Goal: Transaction & Acquisition: Book appointment/travel/reservation

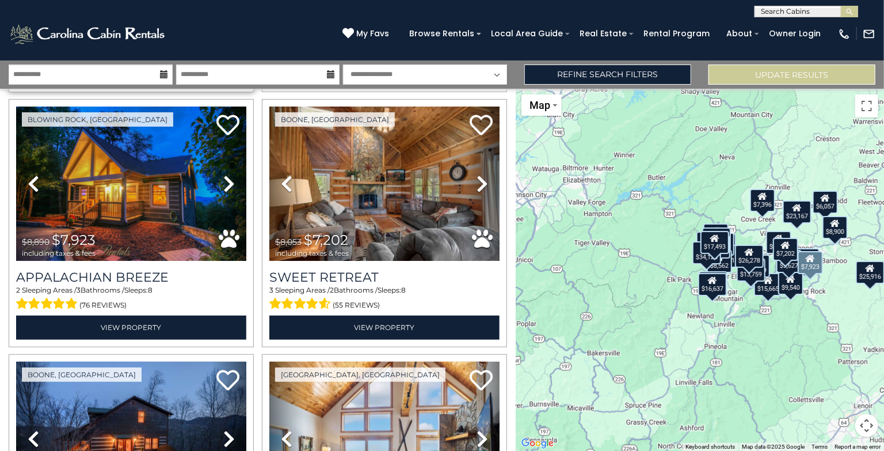
scroll to position [275, 0]
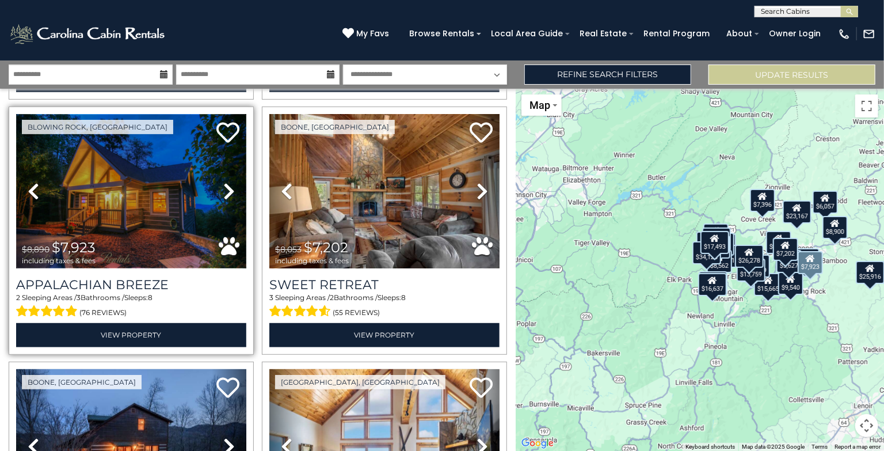
click at [201, 210] on img at bounding box center [131, 191] width 230 height 154
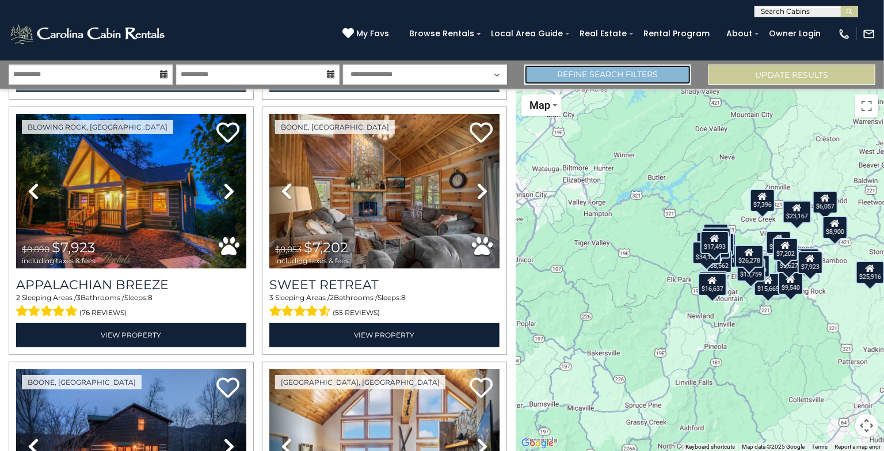
click at [600, 72] on link "Refine Search Filters" at bounding box center [607, 74] width 167 height 20
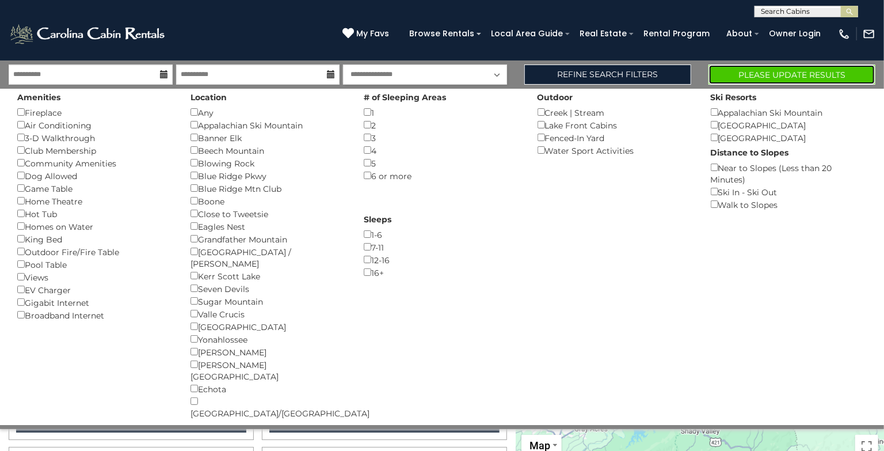
click at [768, 71] on button "Please Update Results" at bounding box center [791, 74] width 167 height 20
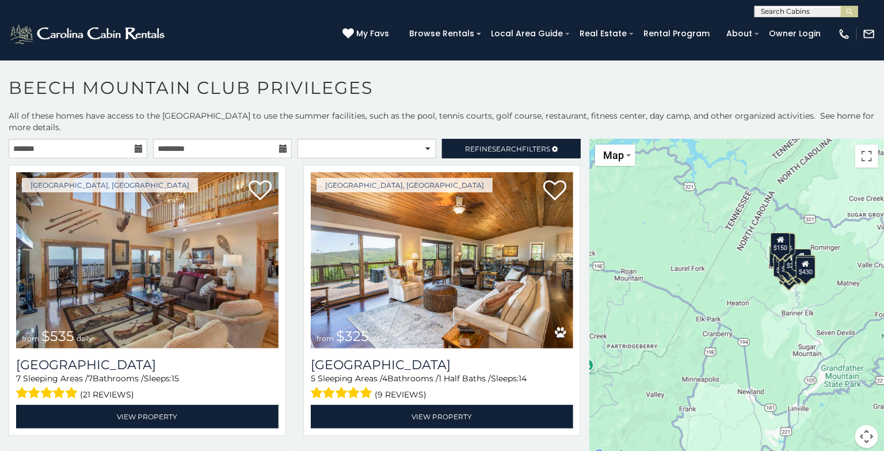
click at [138, 150] on icon at bounding box center [139, 148] width 8 height 8
click at [134, 147] on input "text" at bounding box center [78, 149] width 139 height 20
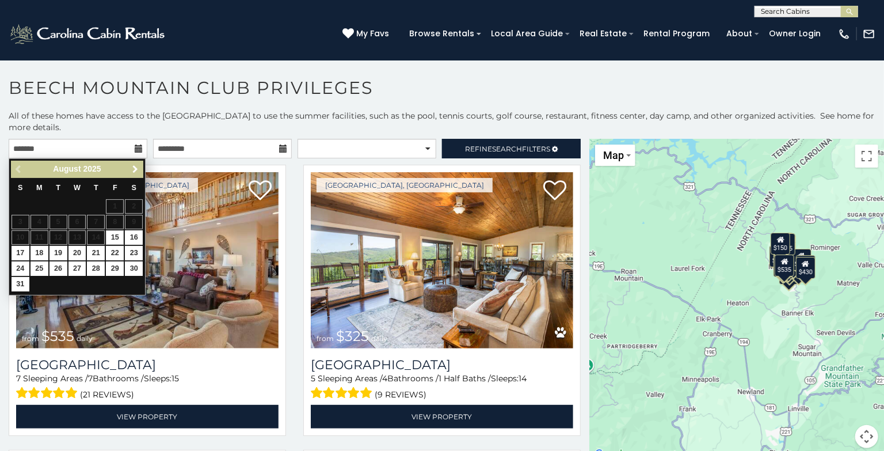
click at [137, 167] on span "Next" at bounding box center [135, 169] width 9 height 9
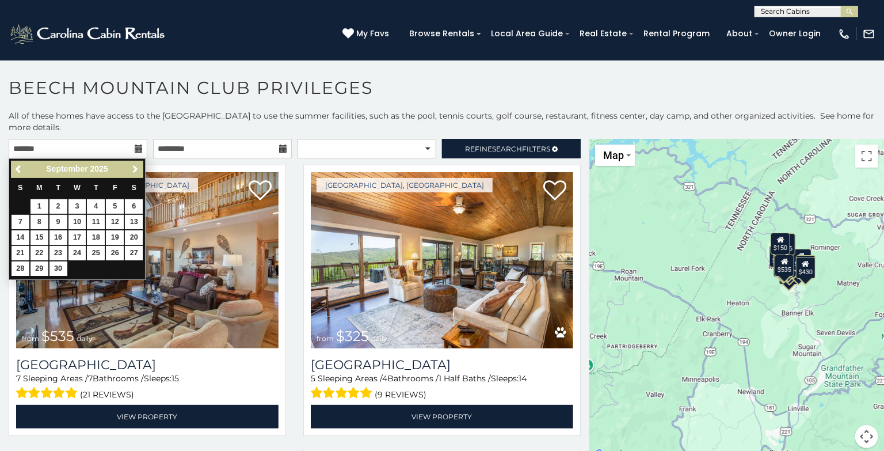
click at [137, 167] on span "Next" at bounding box center [135, 169] width 9 height 9
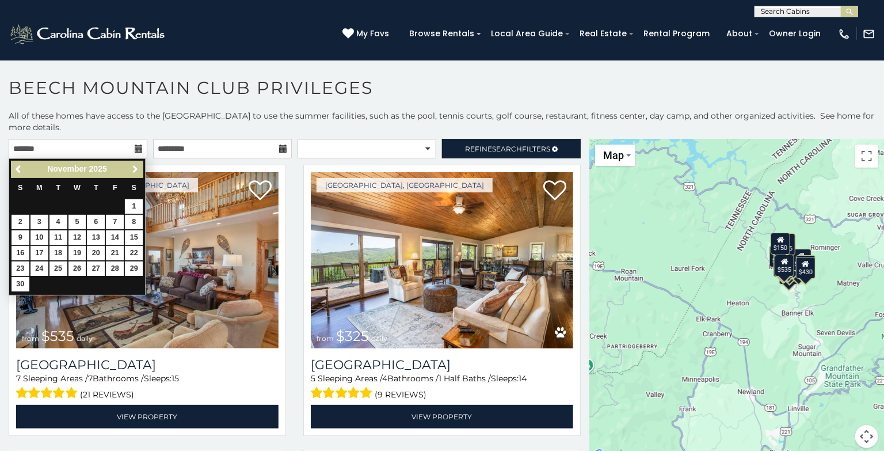
click at [137, 167] on span "Next" at bounding box center [135, 169] width 9 height 9
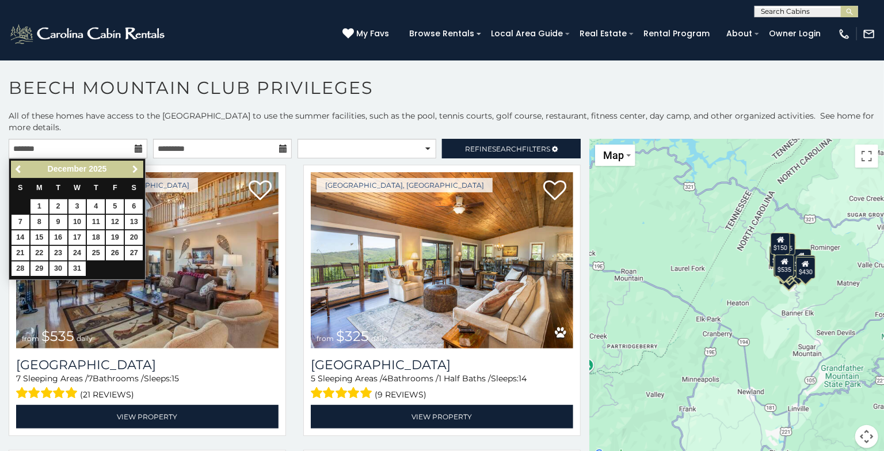
click at [137, 167] on span "Next" at bounding box center [135, 169] width 9 height 9
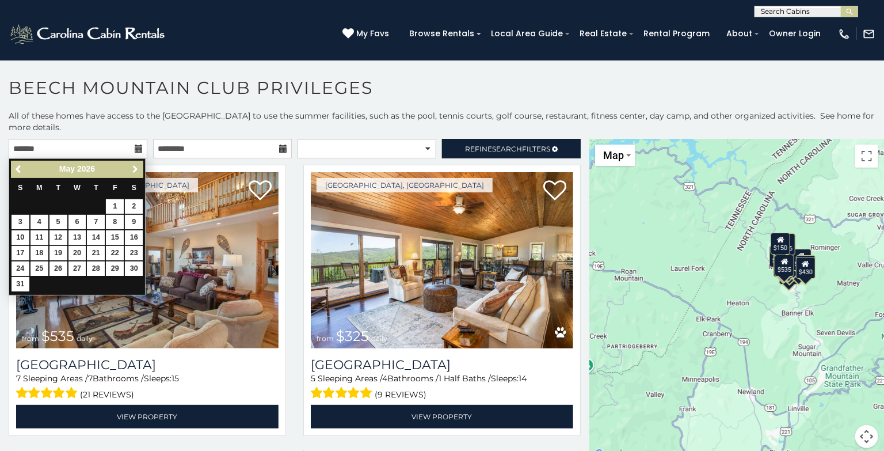
click at [137, 167] on span "Next" at bounding box center [135, 169] width 9 height 9
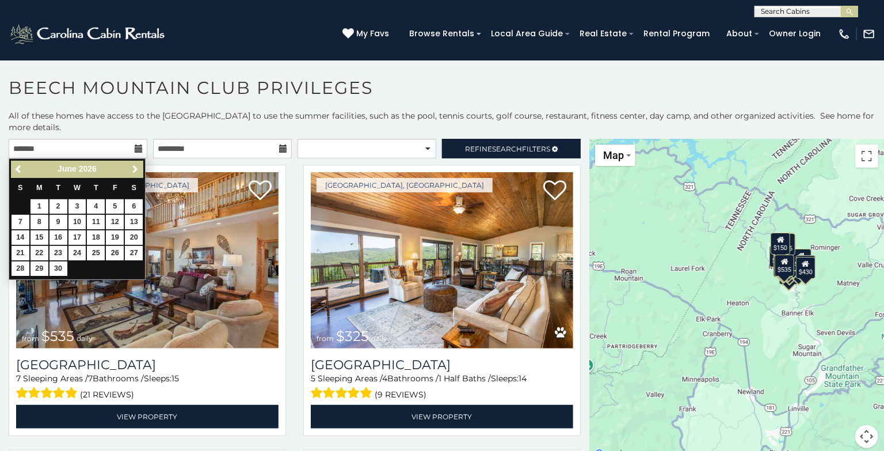
click at [137, 167] on span "Next" at bounding box center [135, 169] width 9 height 9
click at [80, 206] on link "1" at bounding box center [77, 206] width 18 height 14
type input "**********"
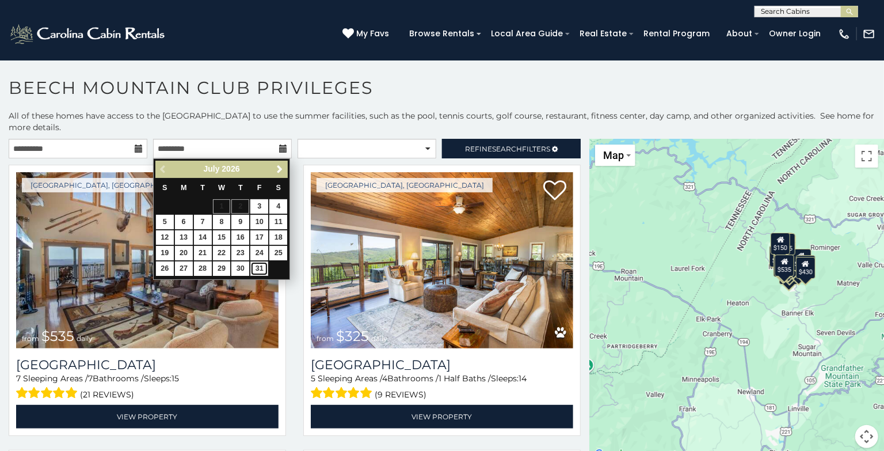
click at [261, 269] on link "31" at bounding box center [259, 268] width 18 height 14
type input "**********"
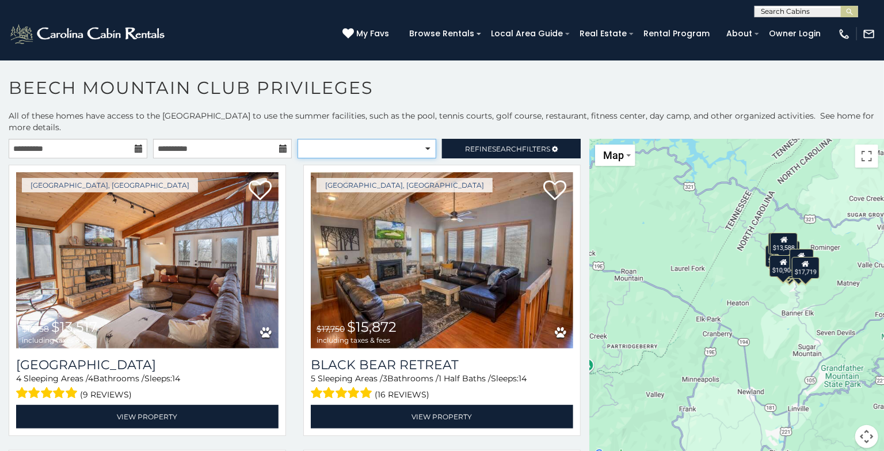
click at [422, 145] on select "**********" at bounding box center [367, 149] width 139 height 20
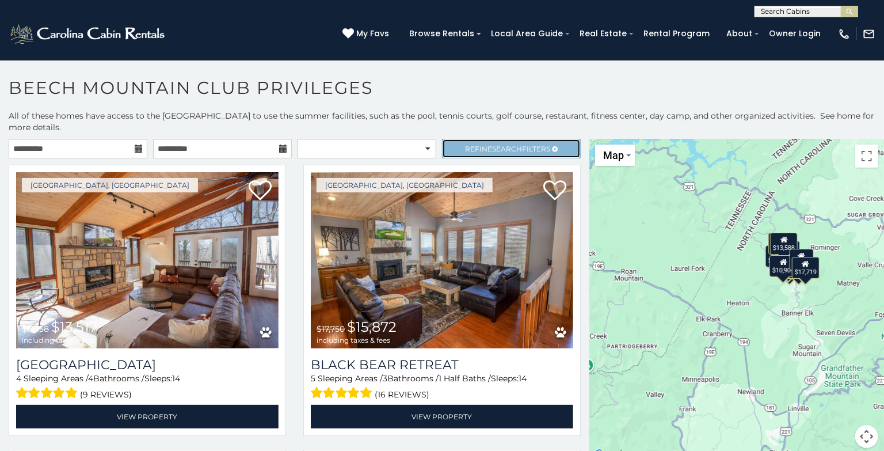
click at [528, 148] on span "Refine Search Filters" at bounding box center [507, 148] width 85 height 9
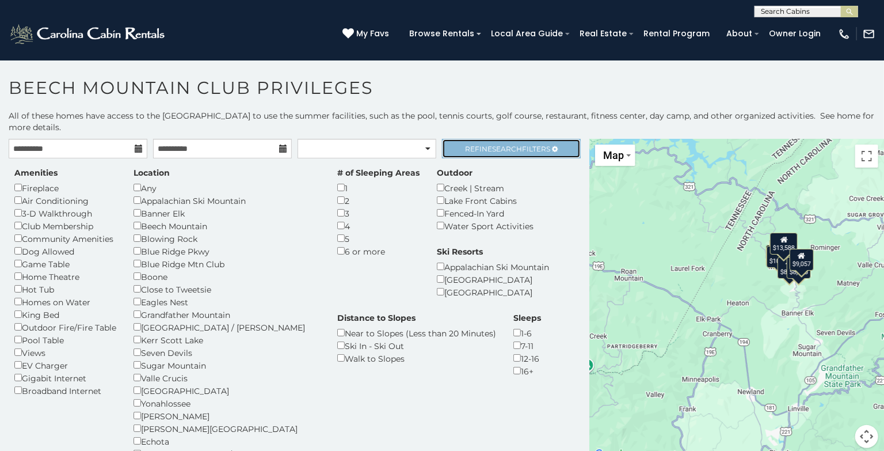
click at [514, 149] on span "Search" at bounding box center [507, 148] width 30 height 9
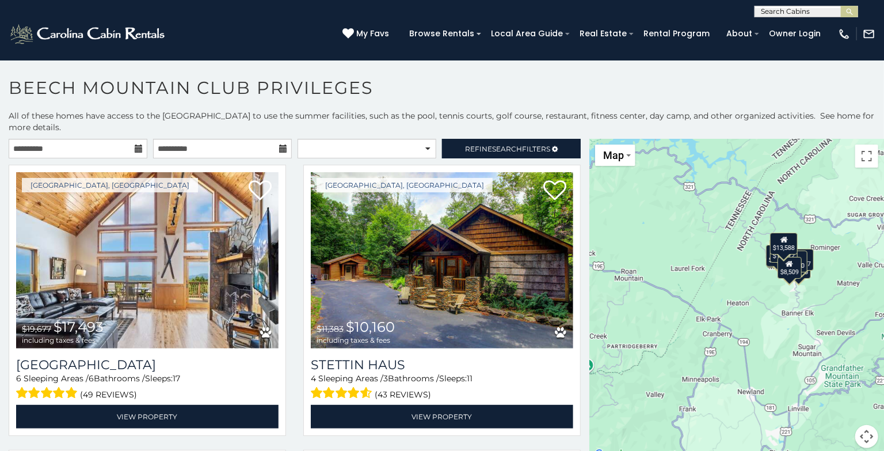
click at [140, 148] on icon at bounding box center [139, 148] width 8 height 8
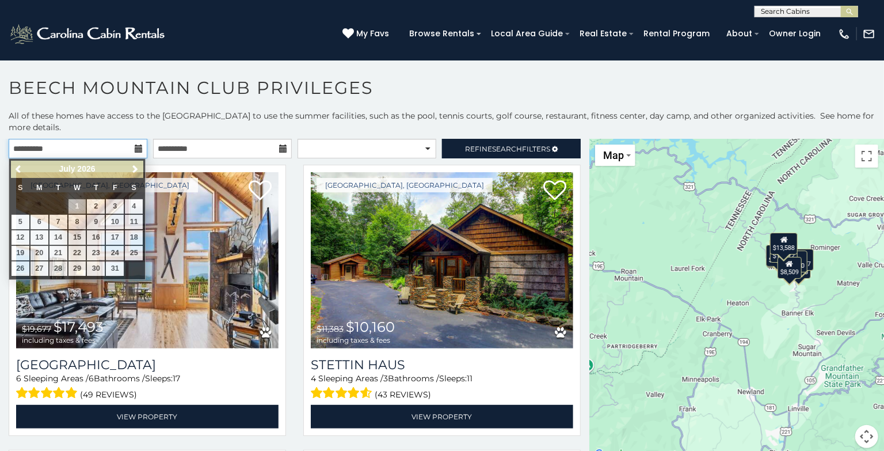
click at [106, 148] on input "**********" at bounding box center [78, 149] width 139 height 20
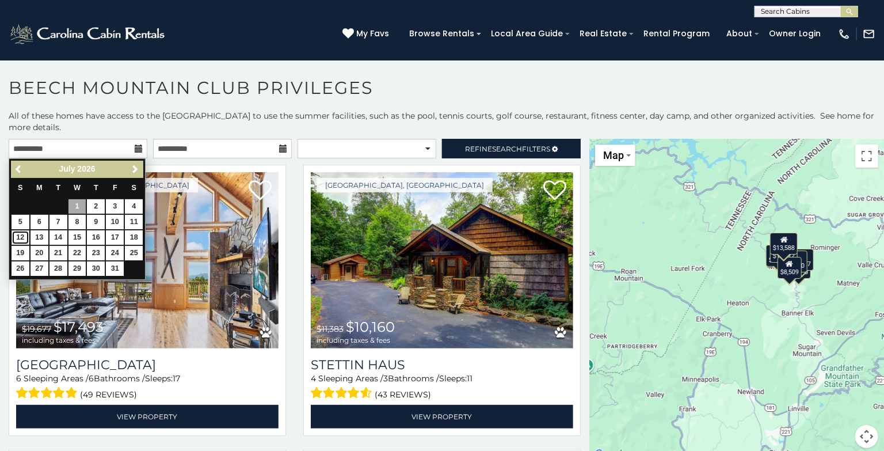
click at [21, 238] on link "12" at bounding box center [21, 237] width 18 height 14
type input "**********"
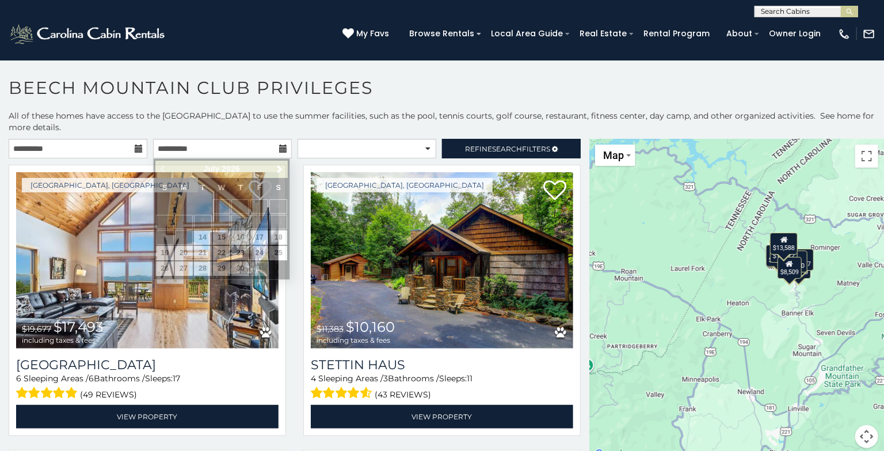
click at [285, 147] on icon at bounding box center [283, 148] width 8 height 8
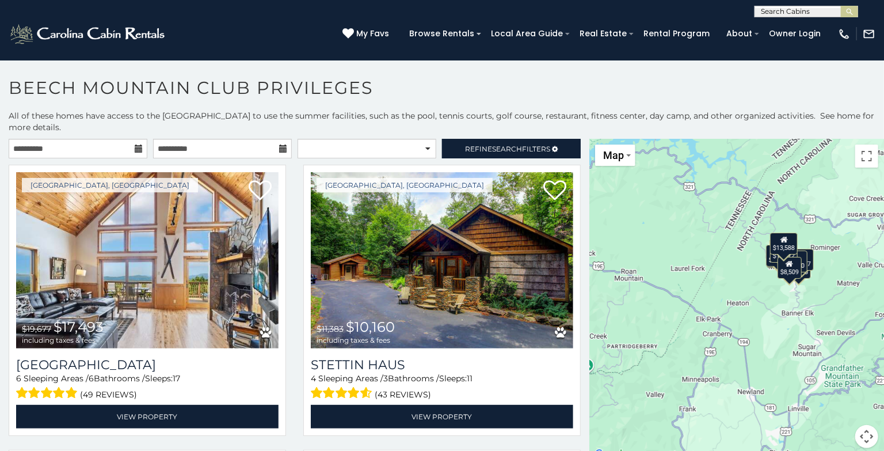
click at [285, 147] on icon at bounding box center [283, 148] width 8 height 8
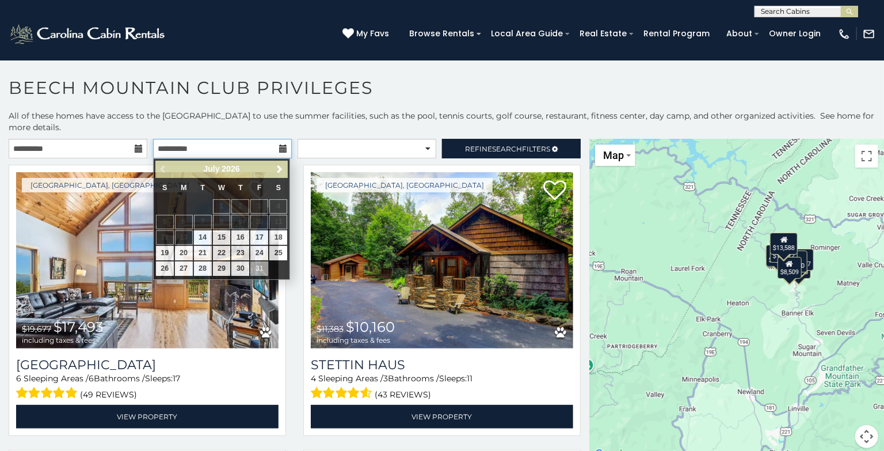
click at [239, 147] on input "**********" at bounding box center [222, 149] width 139 height 20
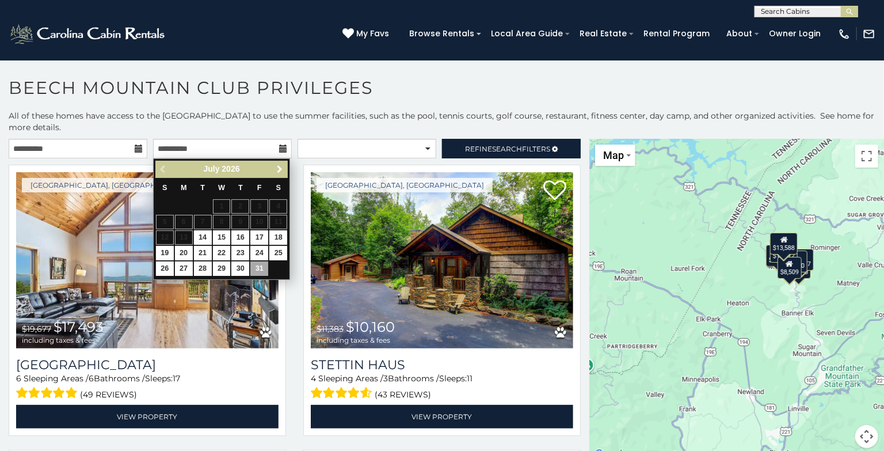
click at [279, 166] on span "Next" at bounding box center [279, 169] width 9 height 9
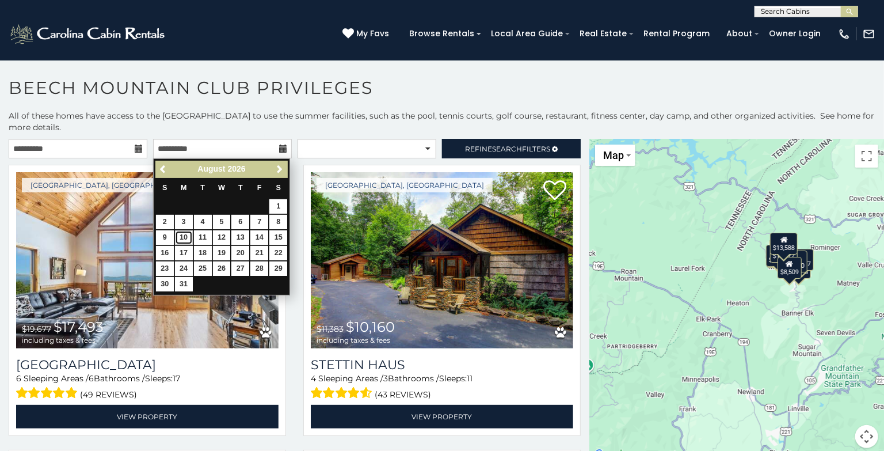
click at [186, 235] on link "10" at bounding box center [184, 237] width 18 height 14
type input "**********"
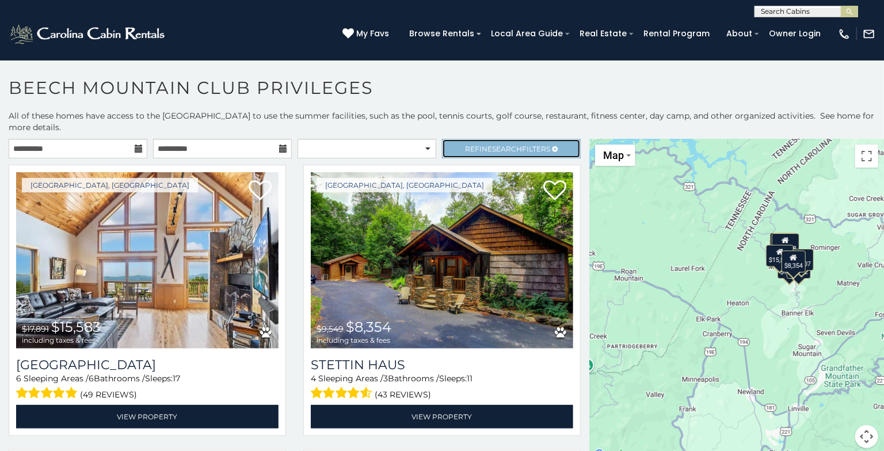
click at [516, 147] on span "Search" at bounding box center [507, 148] width 30 height 9
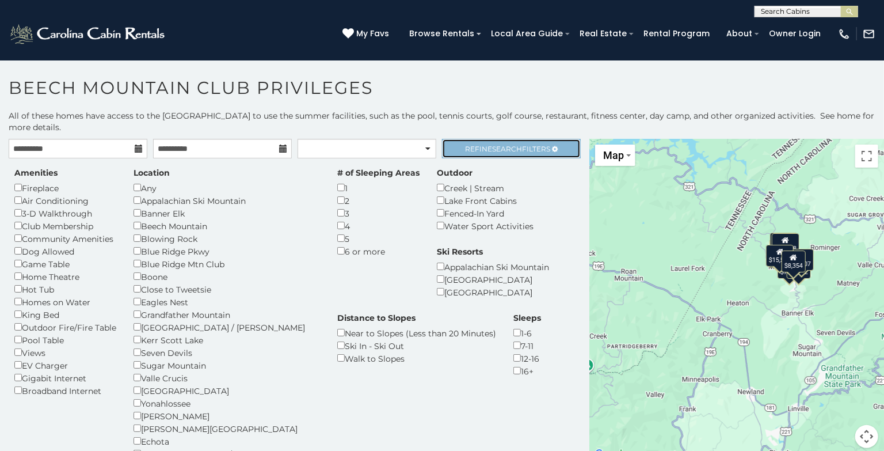
click at [516, 147] on span "Search" at bounding box center [507, 148] width 30 height 9
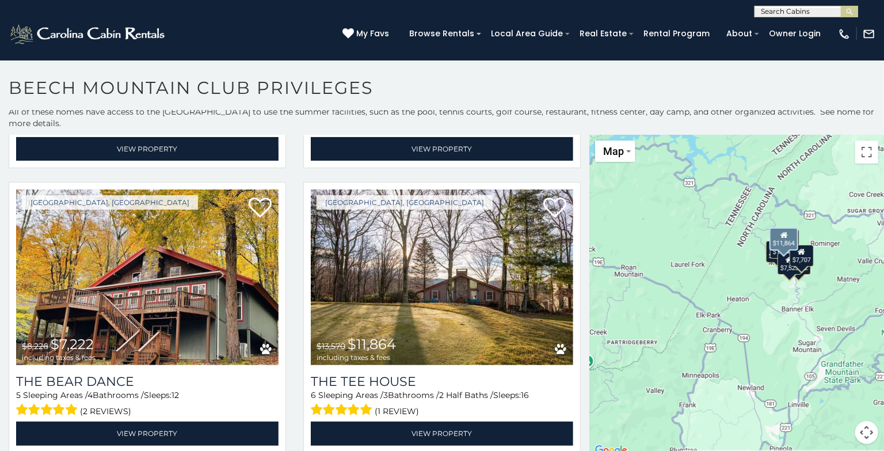
scroll to position [836, 0]
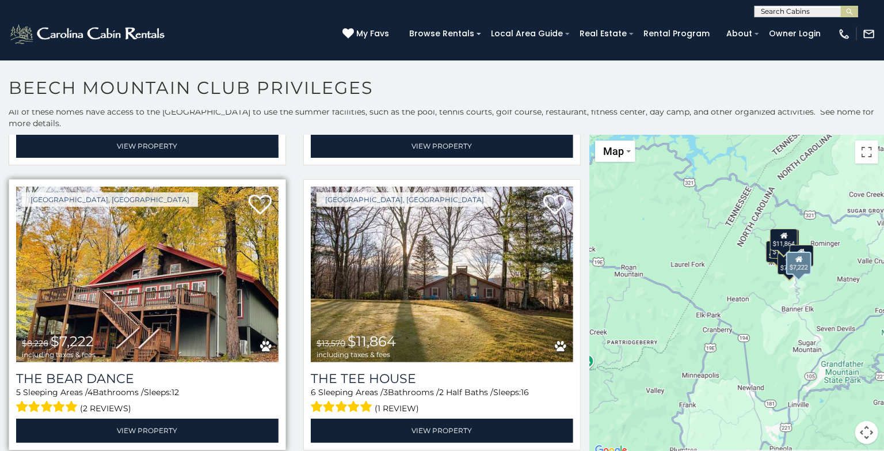
click at [215, 307] on img at bounding box center [147, 274] width 262 height 176
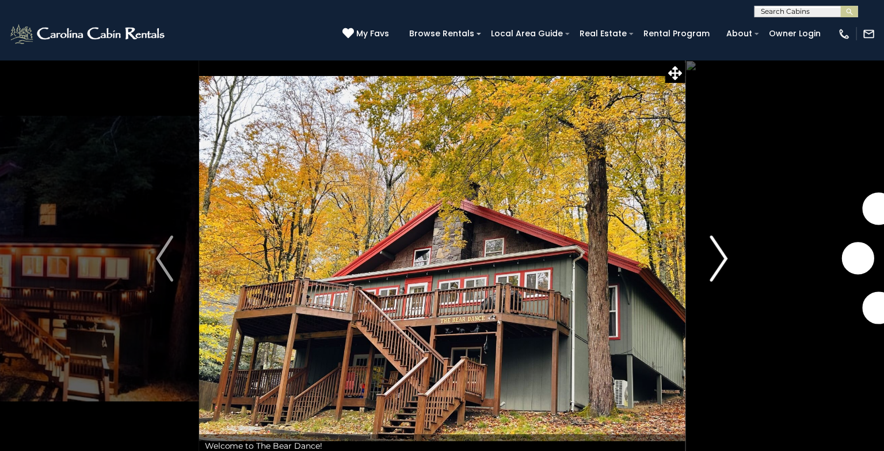
click at [732, 264] on button "Next" at bounding box center [719, 258] width 68 height 397
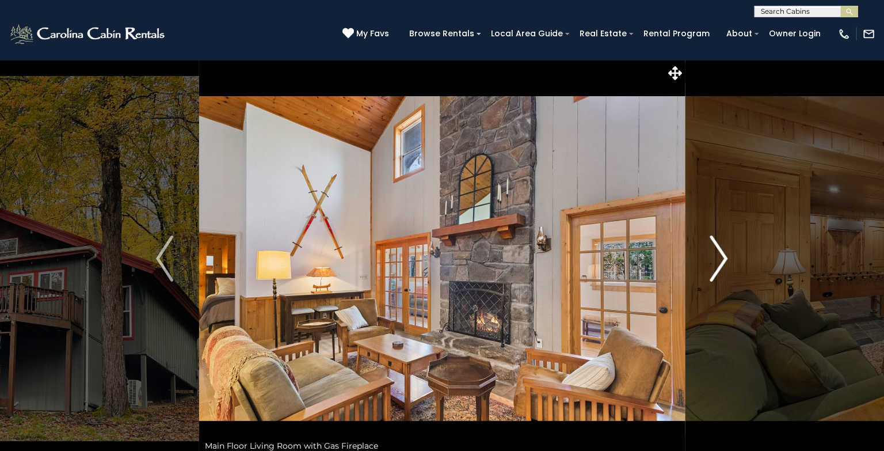
click at [727, 262] on img "Next" at bounding box center [719, 258] width 17 height 46
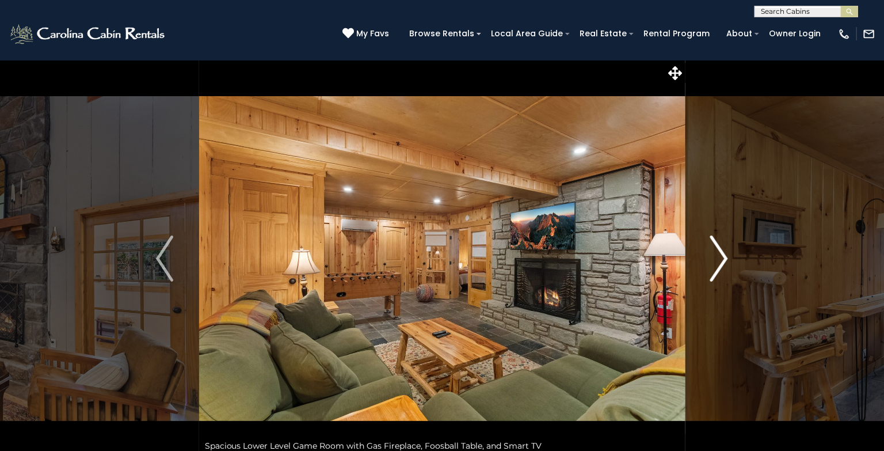
click at [727, 262] on img "Next" at bounding box center [719, 258] width 17 height 46
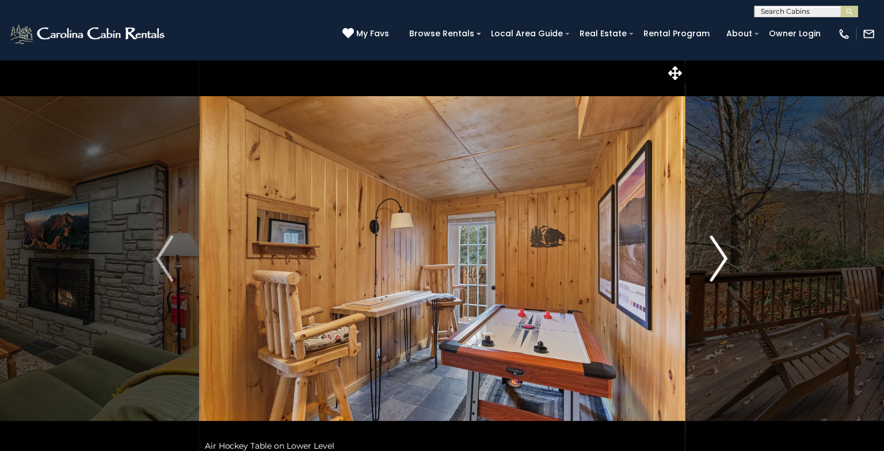
click at [727, 262] on img "Next" at bounding box center [719, 258] width 17 height 46
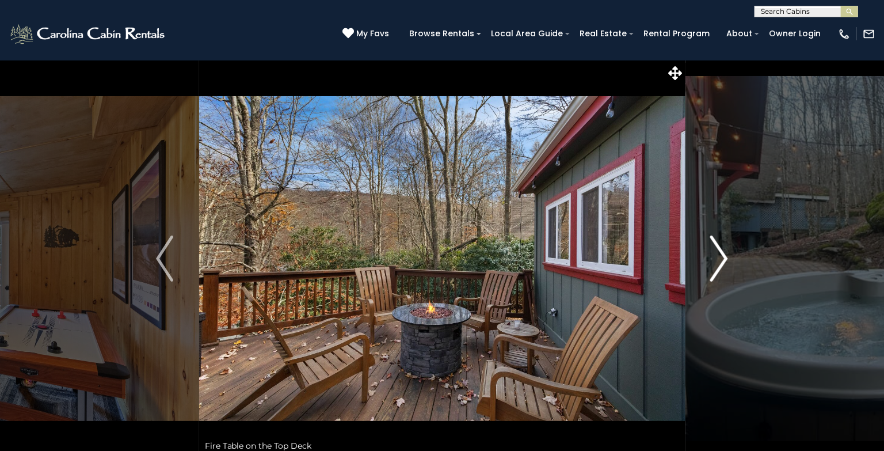
click at [727, 262] on img "Next" at bounding box center [719, 258] width 17 height 46
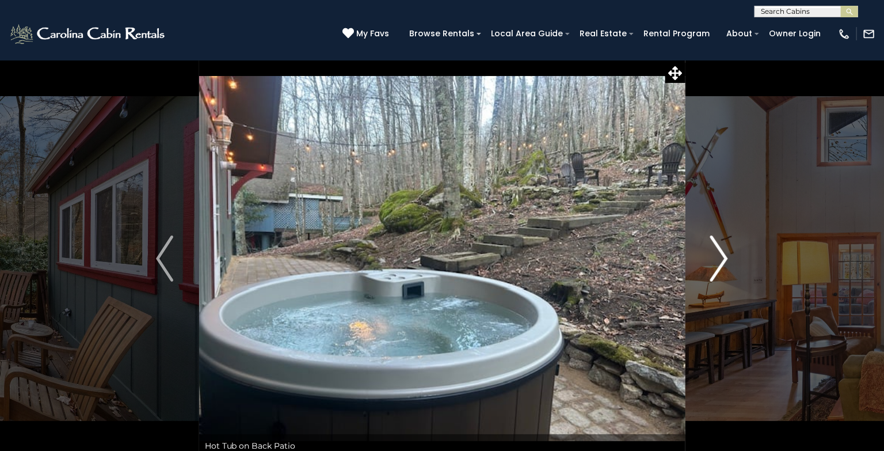
click at [727, 262] on img "Next" at bounding box center [719, 258] width 17 height 46
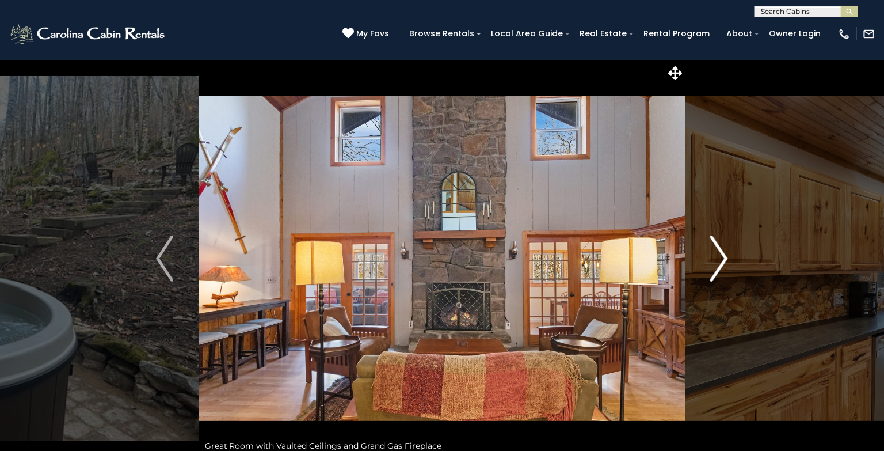
click at [727, 262] on img "Next" at bounding box center [719, 258] width 17 height 46
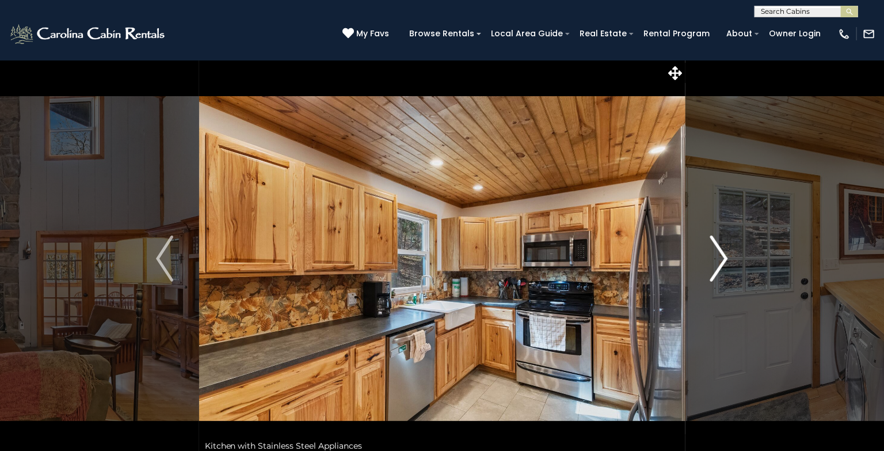
click at [727, 262] on img "Next" at bounding box center [719, 258] width 17 height 46
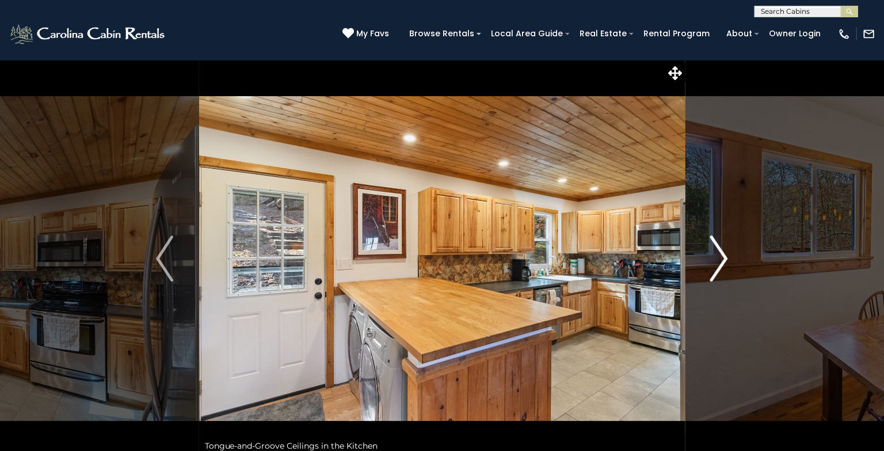
click at [727, 262] on img "Next" at bounding box center [719, 258] width 17 height 46
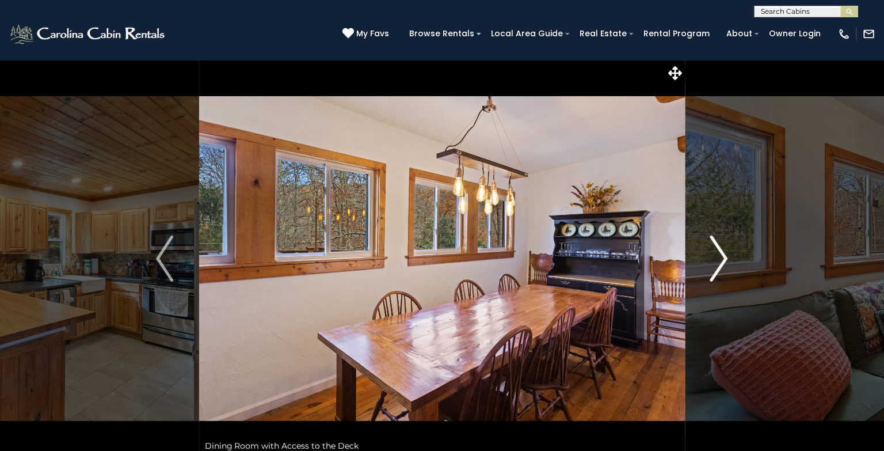
click at [727, 262] on img "Next" at bounding box center [719, 258] width 17 height 46
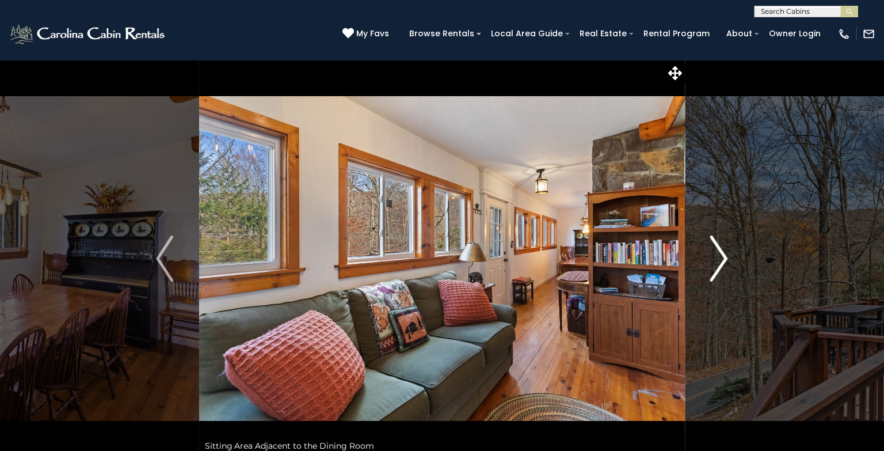
click at [727, 262] on img "Next" at bounding box center [719, 258] width 17 height 46
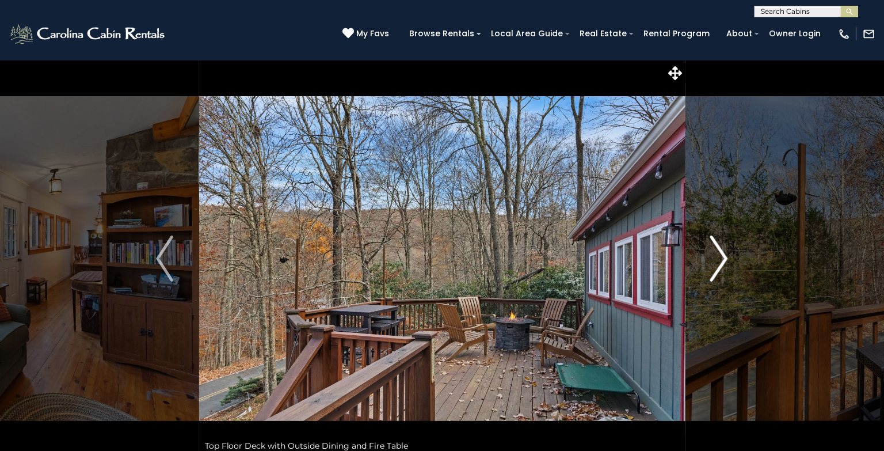
click at [727, 262] on img "Next" at bounding box center [719, 258] width 17 height 46
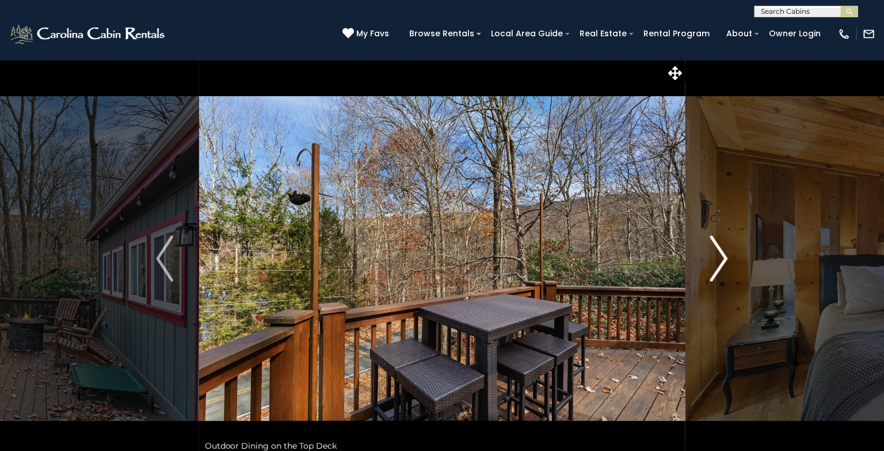
click at [727, 262] on img "Next" at bounding box center [719, 258] width 17 height 46
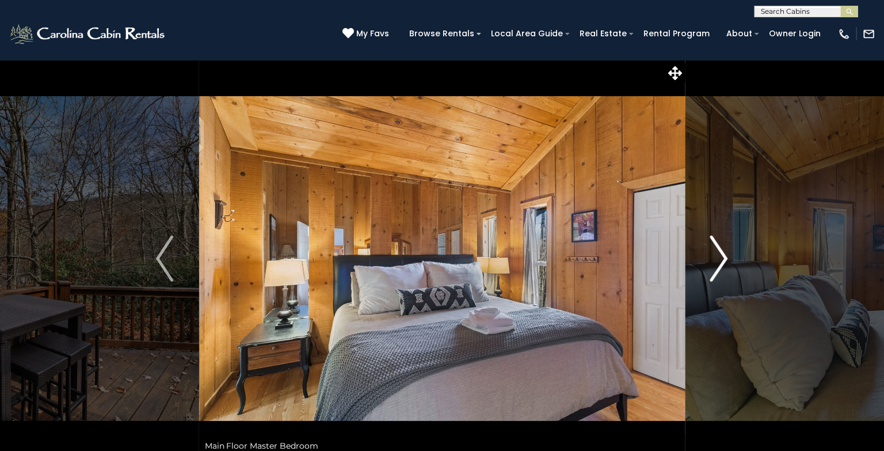
click at [727, 262] on img "Next" at bounding box center [719, 258] width 17 height 46
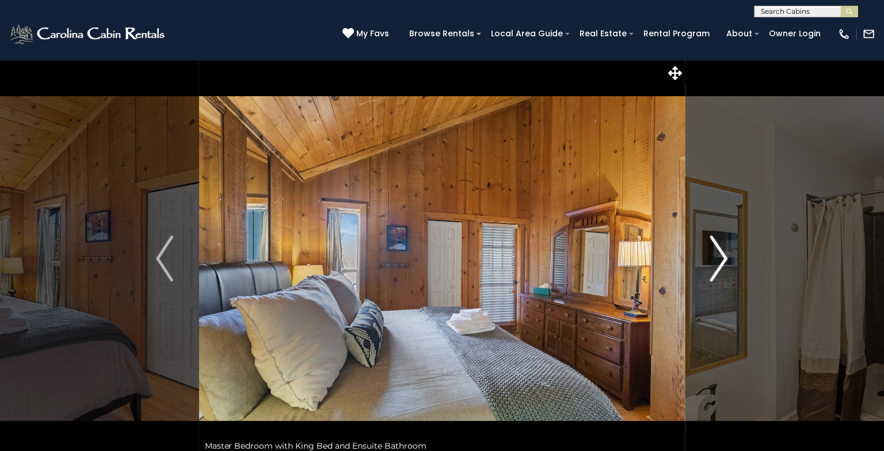
click at [727, 262] on img "Next" at bounding box center [719, 258] width 17 height 46
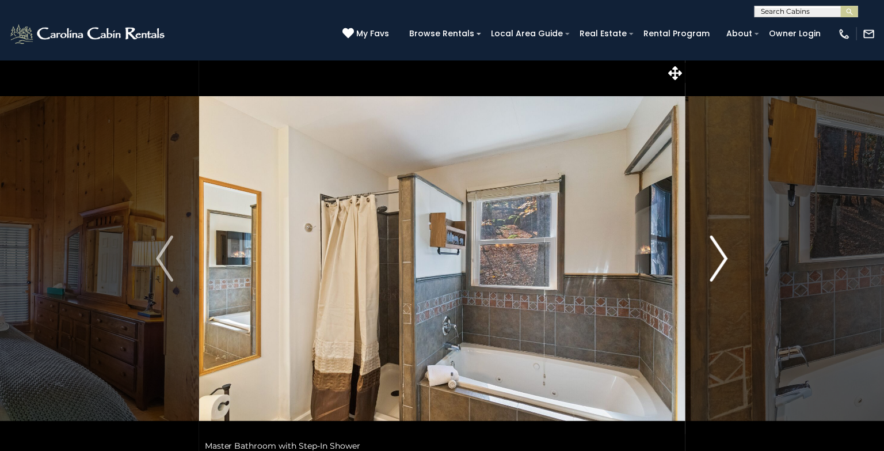
click at [727, 262] on img "Next" at bounding box center [719, 258] width 17 height 46
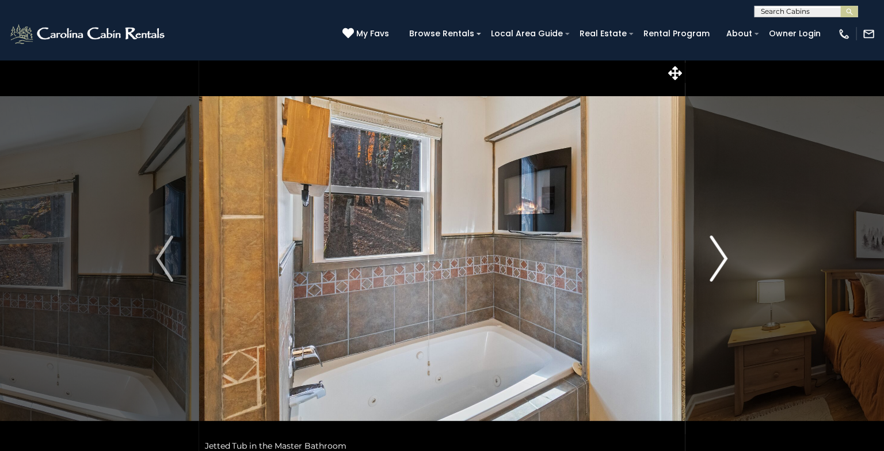
click at [727, 262] on img "Next" at bounding box center [719, 258] width 17 height 46
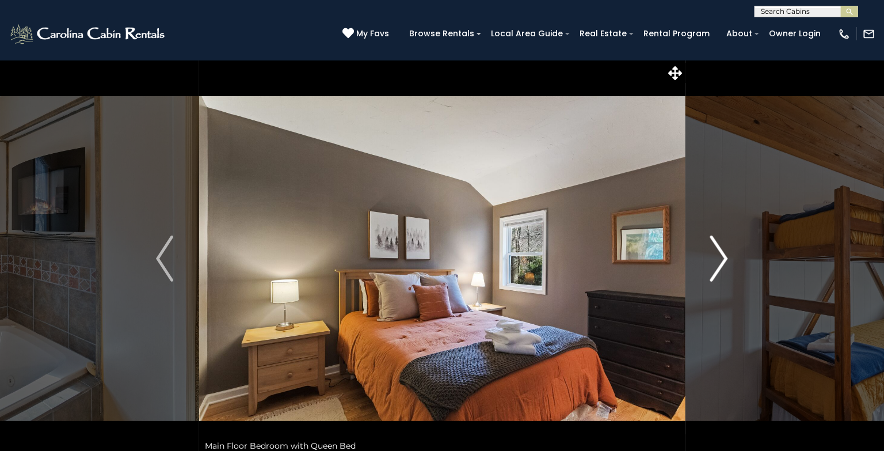
click at [727, 262] on img "Next" at bounding box center [719, 258] width 17 height 46
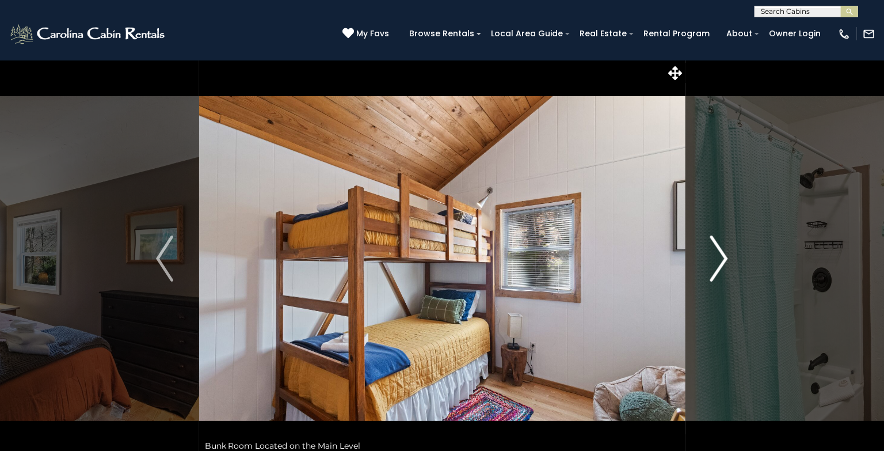
click at [727, 262] on img "Next" at bounding box center [719, 258] width 17 height 46
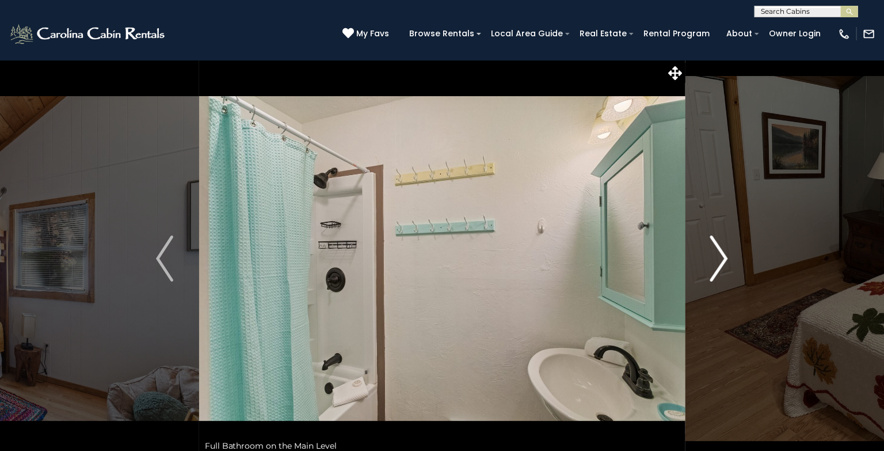
click at [727, 262] on img "Next" at bounding box center [719, 258] width 17 height 46
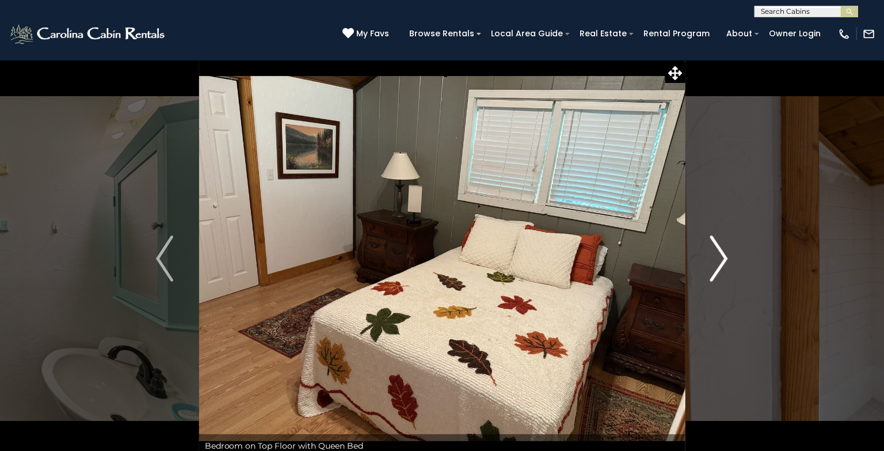
click at [727, 262] on img "Next" at bounding box center [719, 258] width 17 height 46
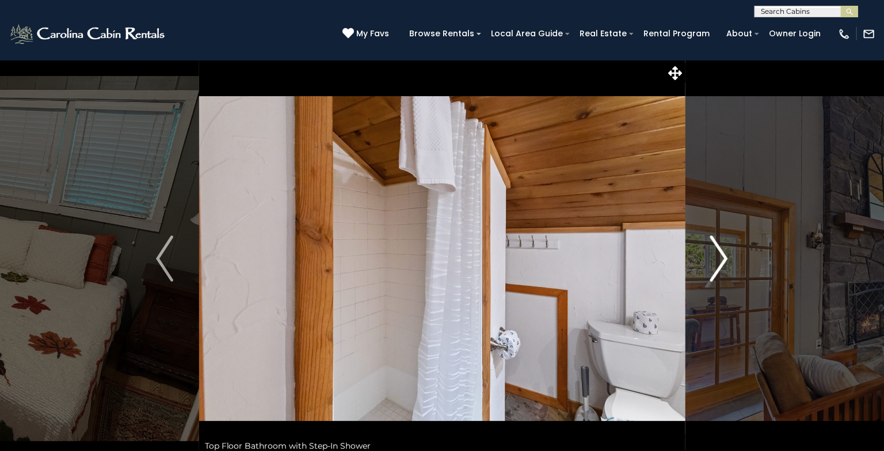
click at [727, 262] on img "Next" at bounding box center [719, 258] width 17 height 46
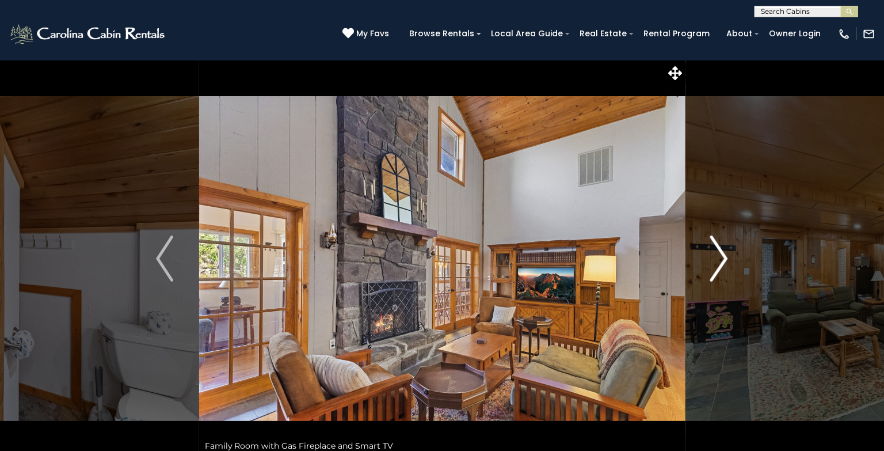
click at [734, 253] on button "Next" at bounding box center [719, 258] width 68 height 397
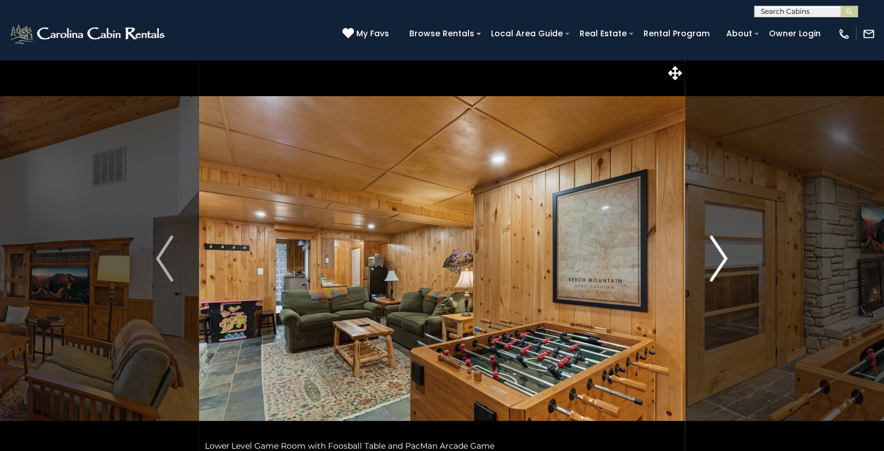
click at [734, 253] on button "Next" at bounding box center [719, 258] width 68 height 397
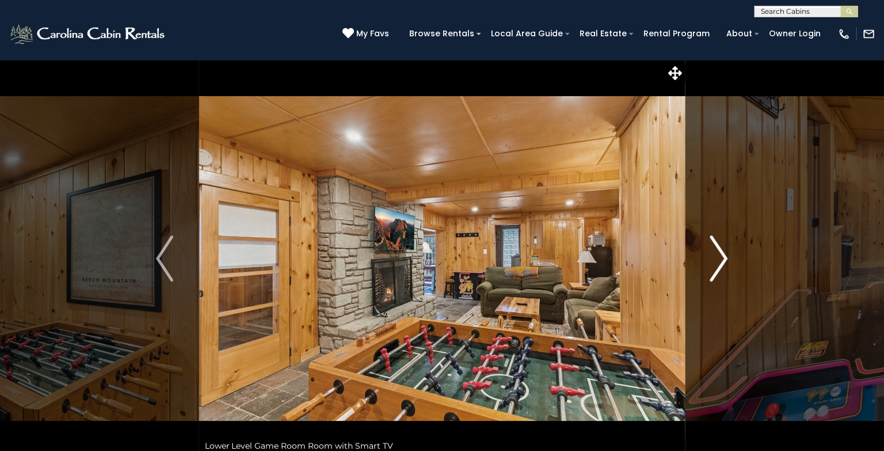
click at [734, 253] on button "Next" at bounding box center [719, 258] width 68 height 397
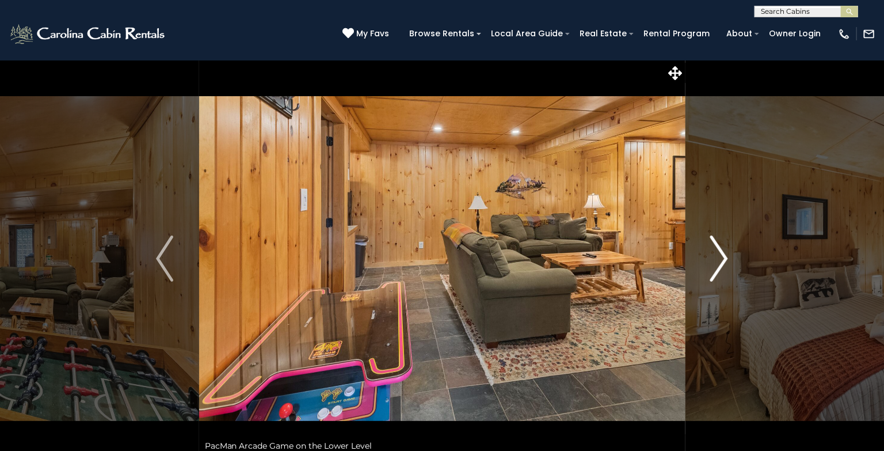
click at [734, 253] on button "Next" at bounding box center [719, 258] width 68 height 397
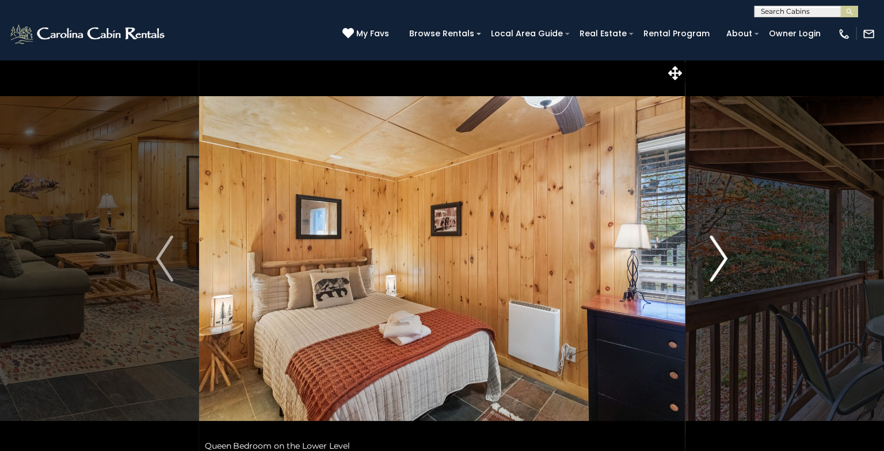
click at [734, 253] on button "Next" at bounding box center [719, 258] width 68 height 397
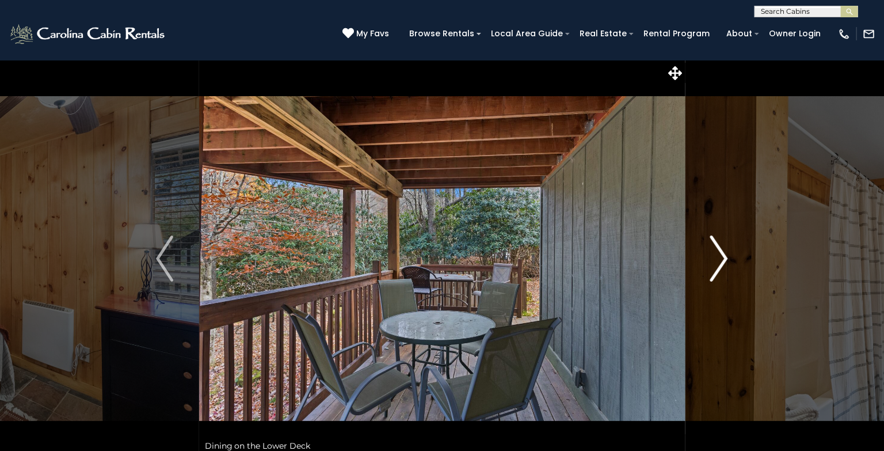
click at [734, 253] on button "Next" at bounding box center [719, 258] width 68 height 397
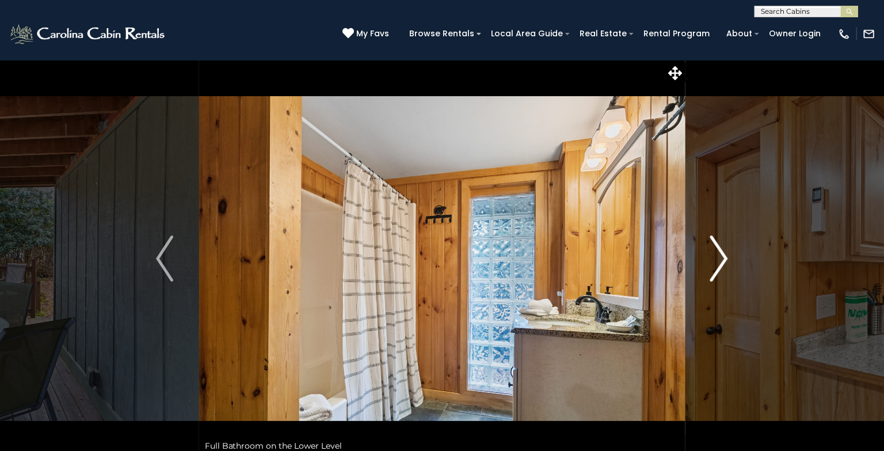
click at [734, 253] on button "Next" at bounding box center [719, 258] width 68 height 397
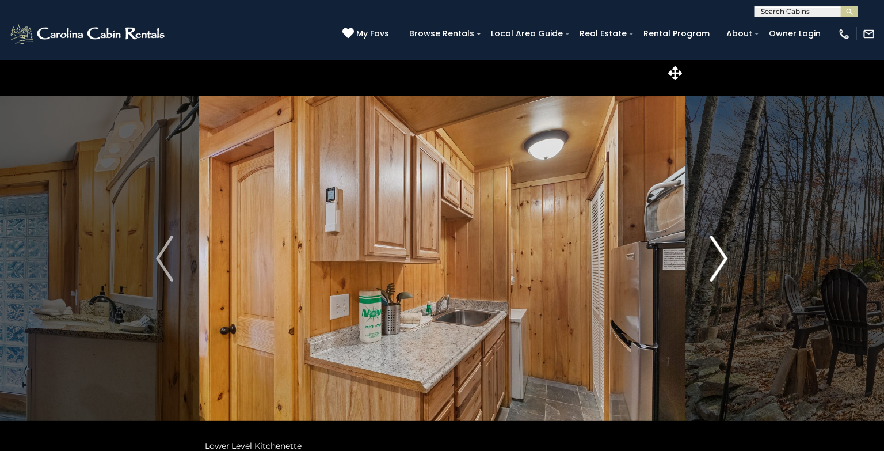
click at [734, 253] on button "Next" at bounding box center [719, 258] width 68 height 397
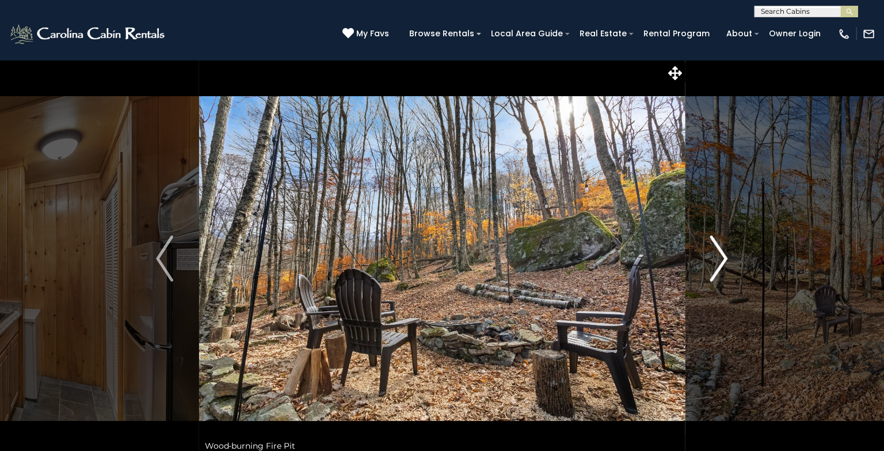
click at [734, 253] on button "Next" at bounding box center [719, 258] width 68 height 397
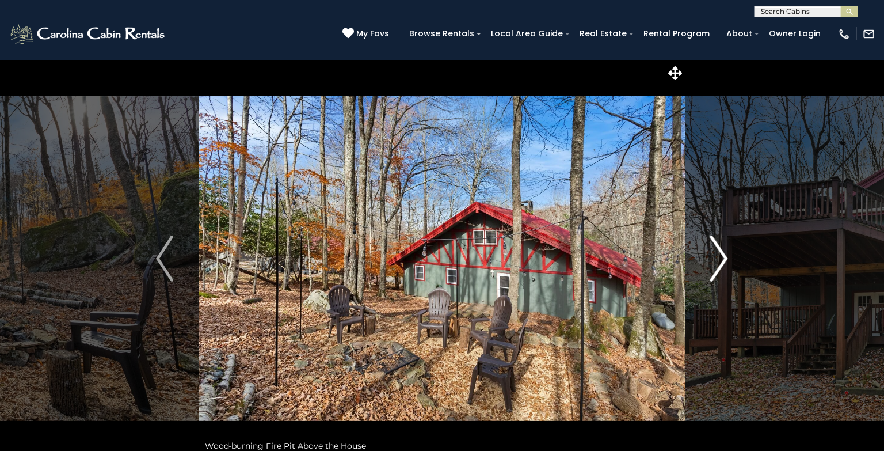
click at [734, 253] on button "Next" at bounding box center [719, 258] width 68 height 397
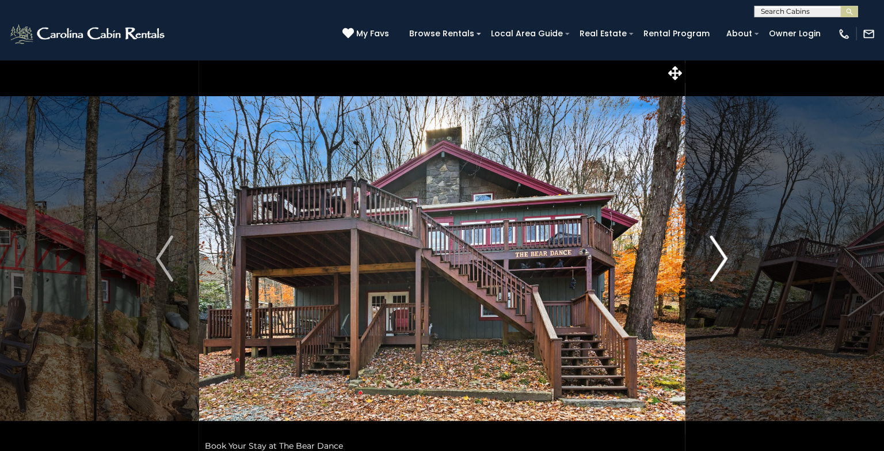
click at [730, 254] on button "Next" at bounding box center [719, 258] width 68 height 397
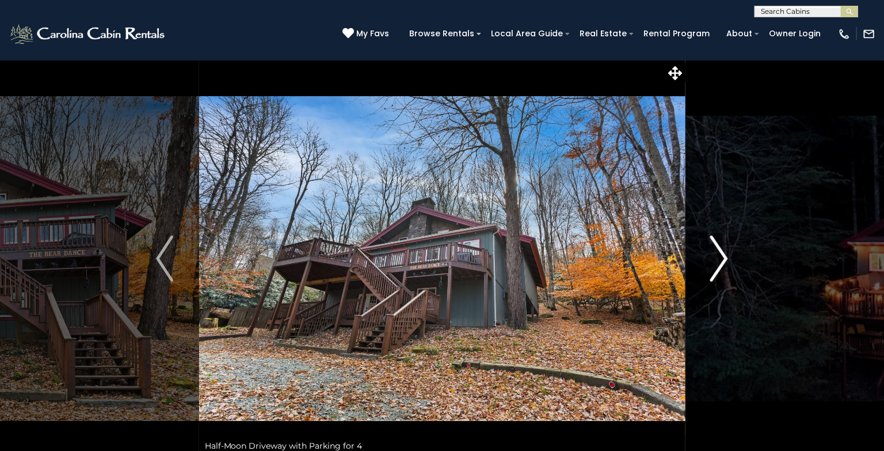
click at [730, 254] on button "Next" at bounding box center [719, 258] width 68 height 397
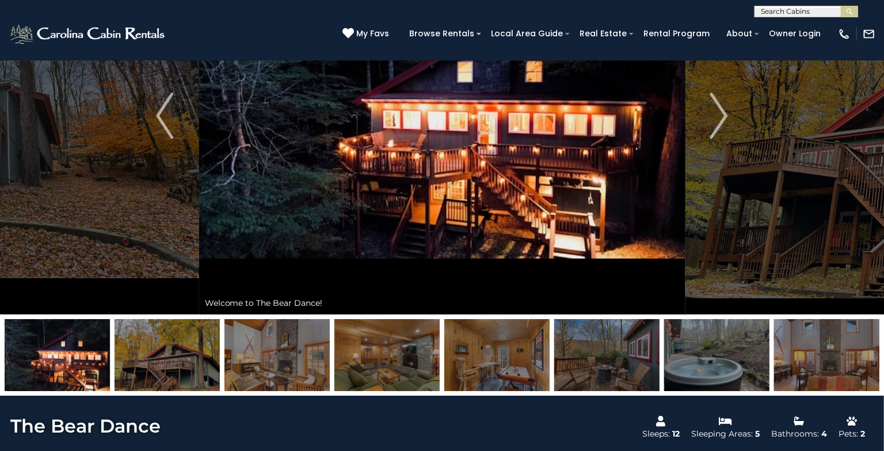
scroll to position [157, 0]
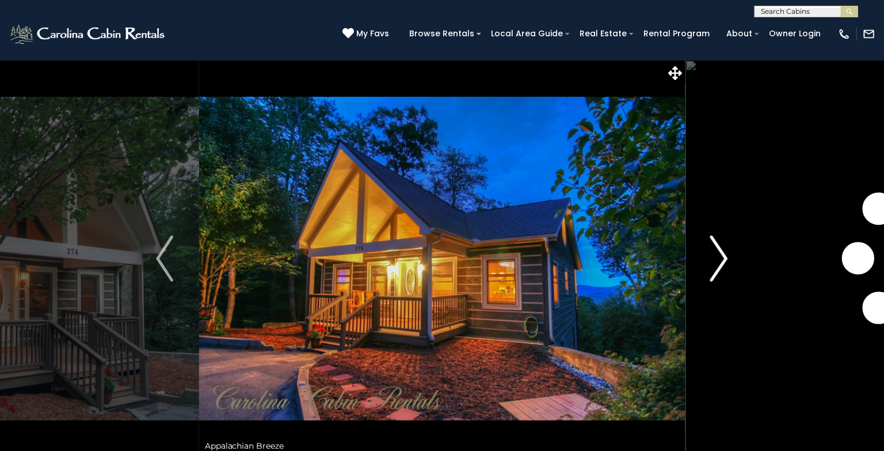
click at [722, 254] on img "Next" at bounding box center [719, 258] width 17 height 46
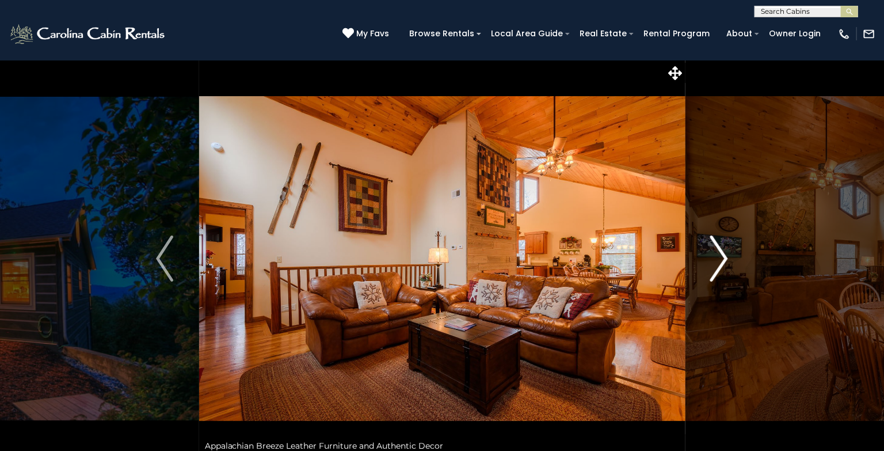
click at [722, 254] on img "Next" at bounding box center [719, 258] width 17 height 46
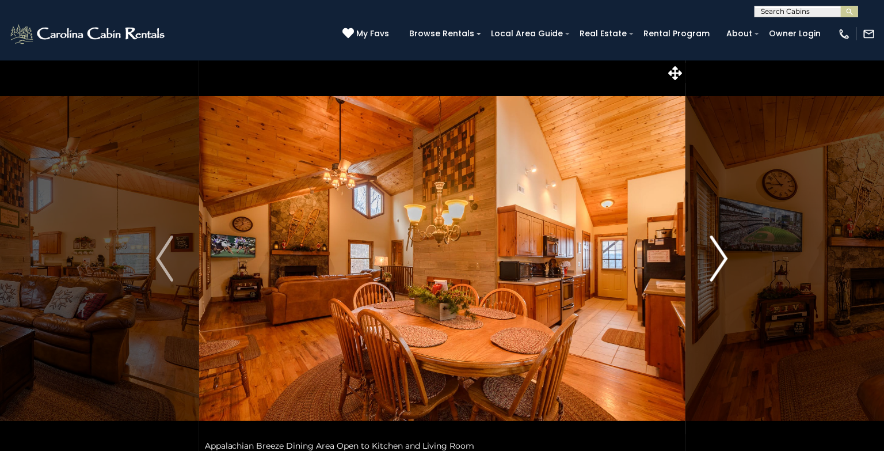
click at [722, 254] on img "Next" at bounding box center [719, 258] width 17 height 46
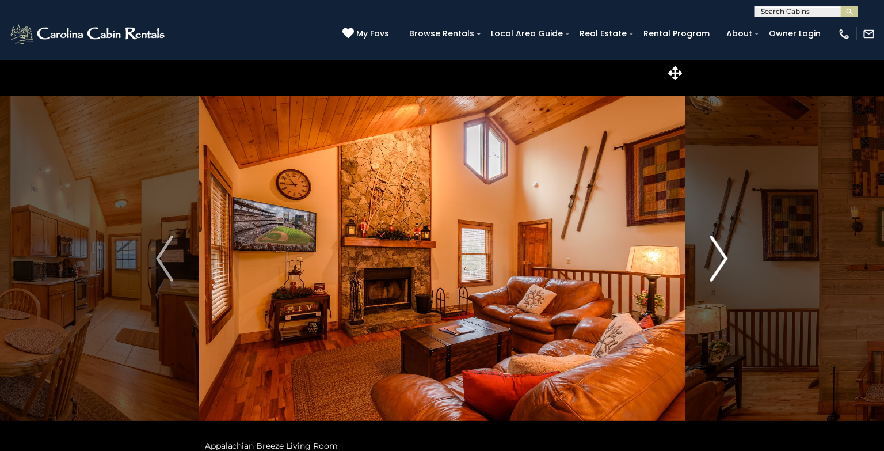
click at [722, 254] on img "Next" at bounding box center [719, 258] width 17 height 46
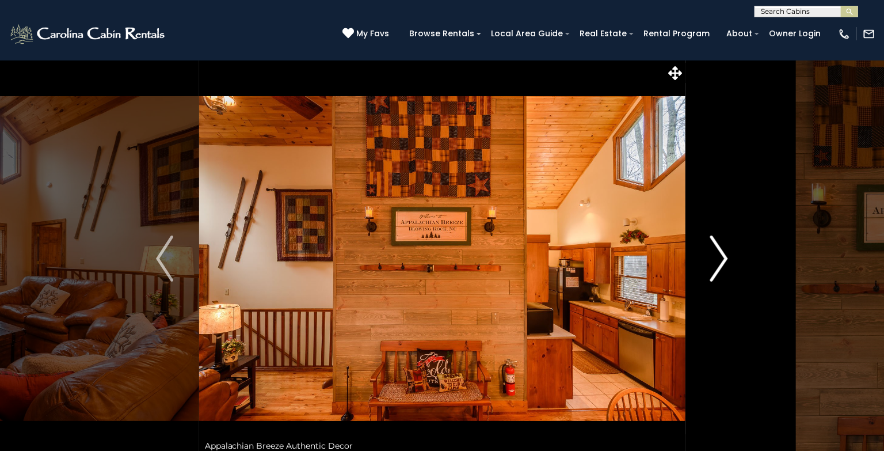
click at [722, 254] on img "Next" at bounding box center [719, 258] width 17 height 46
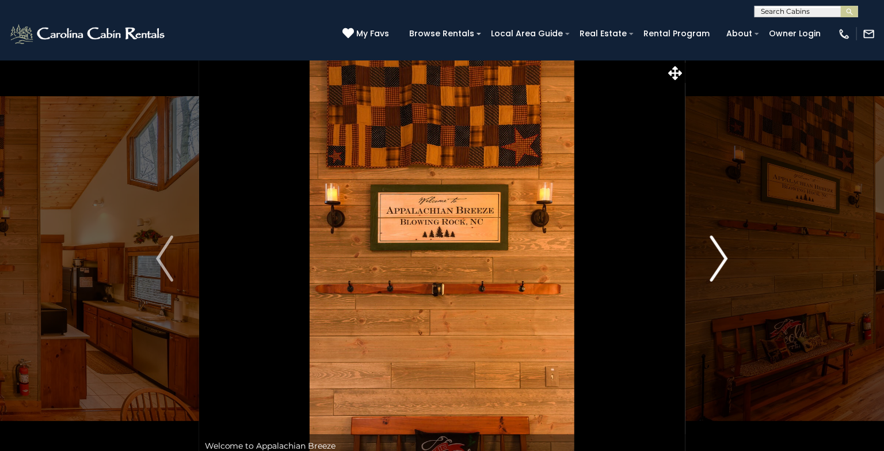
click at [722, 254] on img "Next" at bounding box center [719, 258] width 17 height 46
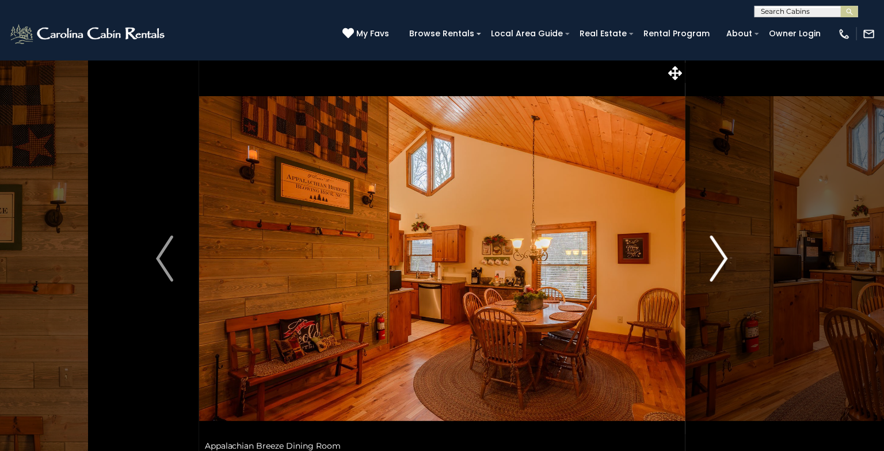
click at [722, 254] on img "Next" at bounding box center [719, 258] width 17 height 46
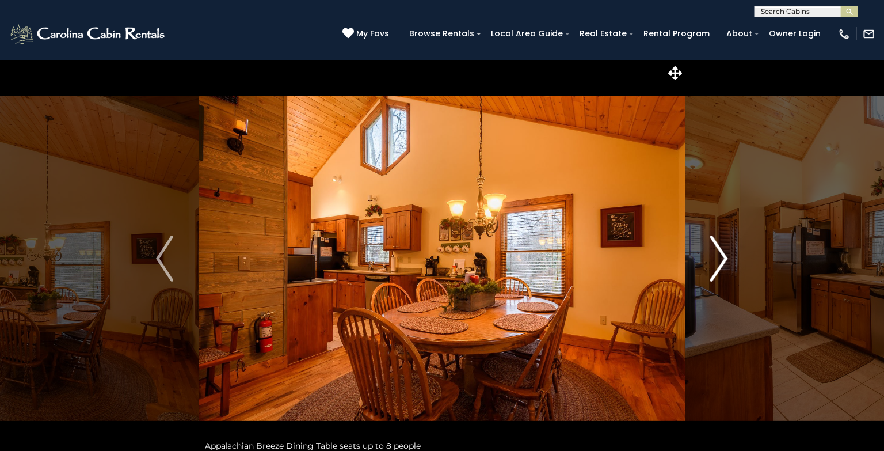
click at [722, 254] on img "Next" at bounding box center [719, 258] width 17 height 46
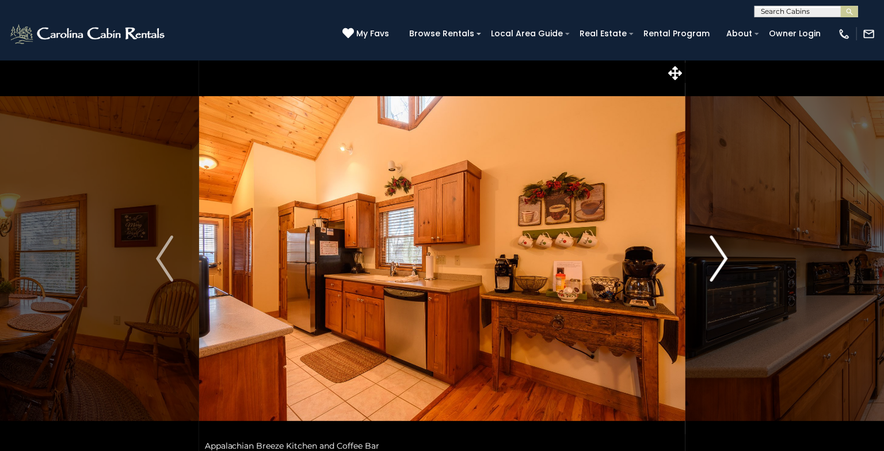
click at [722, 254] on img "Next" at bounding box center [719, 258] width 17 height 46
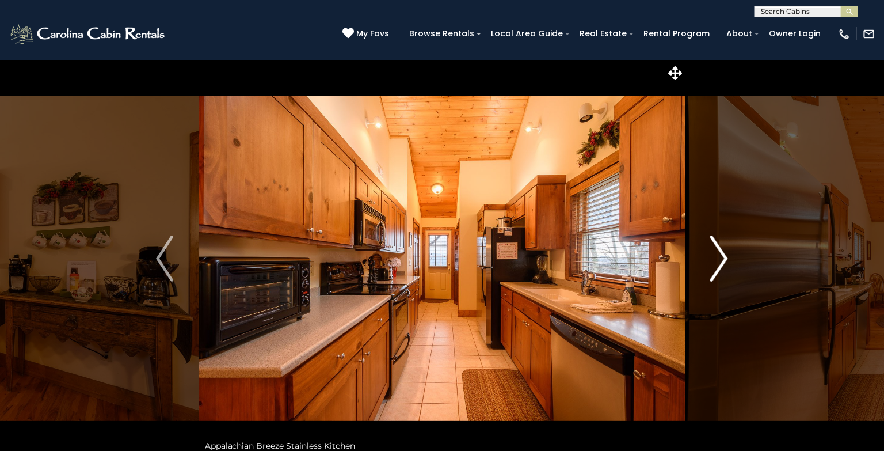
click at [722, 254] on img "Next" at bounding box center [719, 258] width 17 height 46
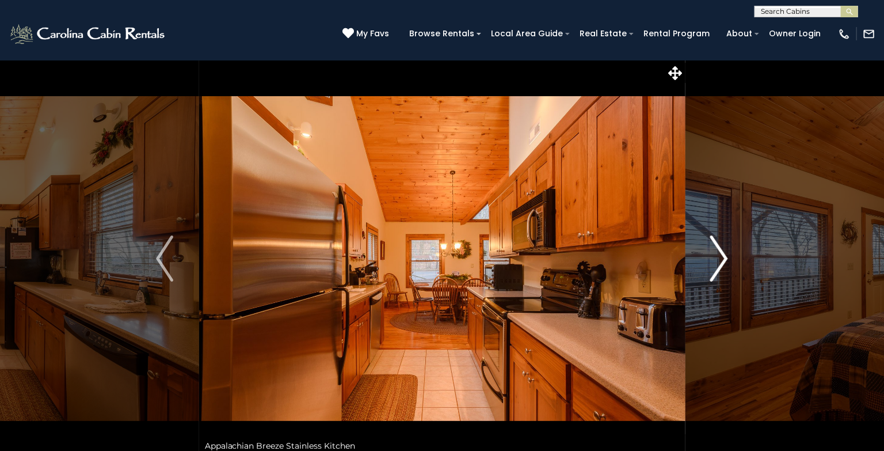
click at [722, 254] on img "Next" at bounding box center [719, 258] width 17 height 46
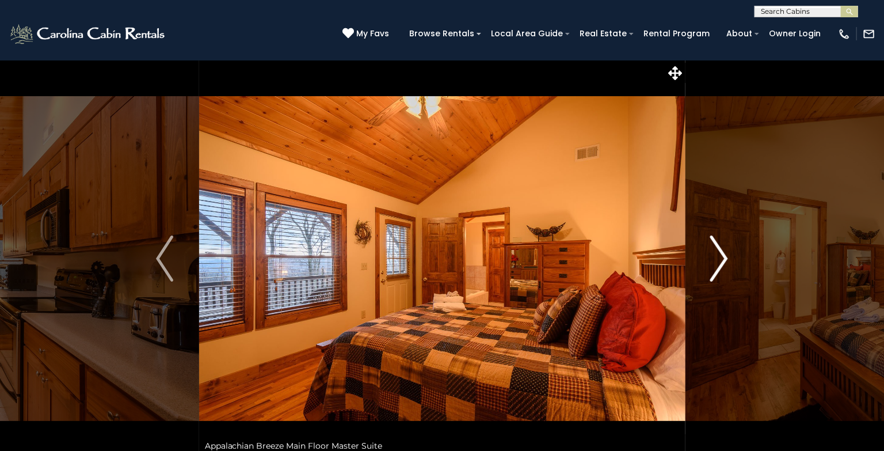
click at [722, 254] on img "Next" at bounding box center [719, 258] width 17 height 46
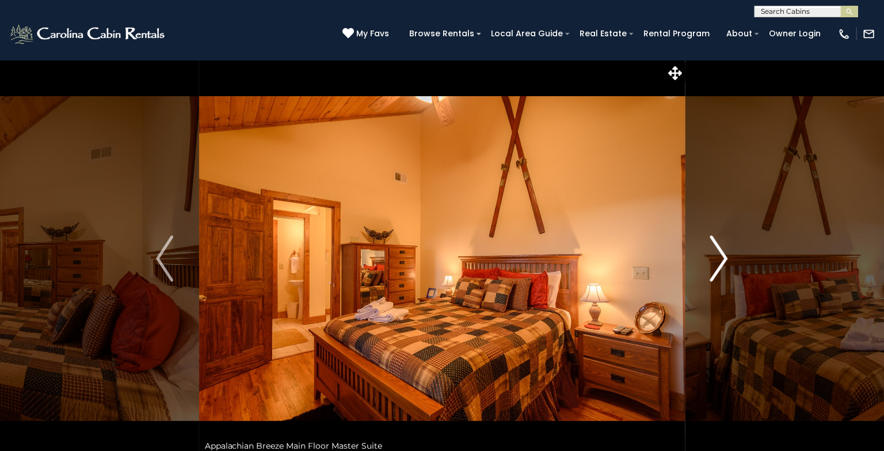
click at [722, 254] on img "Next" at bounding box center [719, 258] width 17 height 46
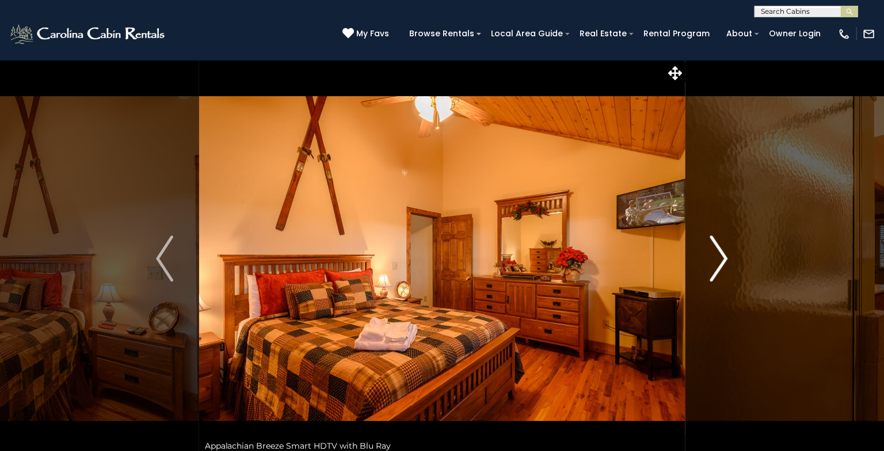
click at [722, 254] on img "Next" at bounding box center [719, 258] width 17 height 46
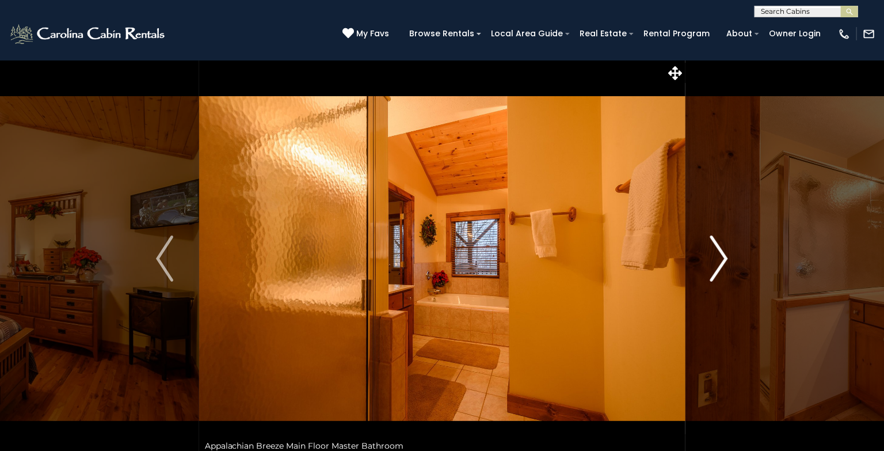
click at [722, 254] on img "Next" at bounding box center [719, 258] width 17 height 46
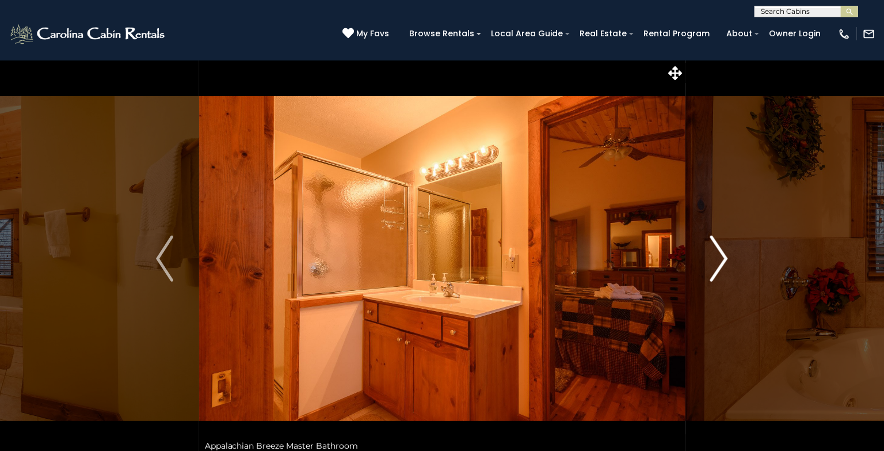
click at [722, 254] on img "Next" at bounding box center [719, 258] width 17 height 46
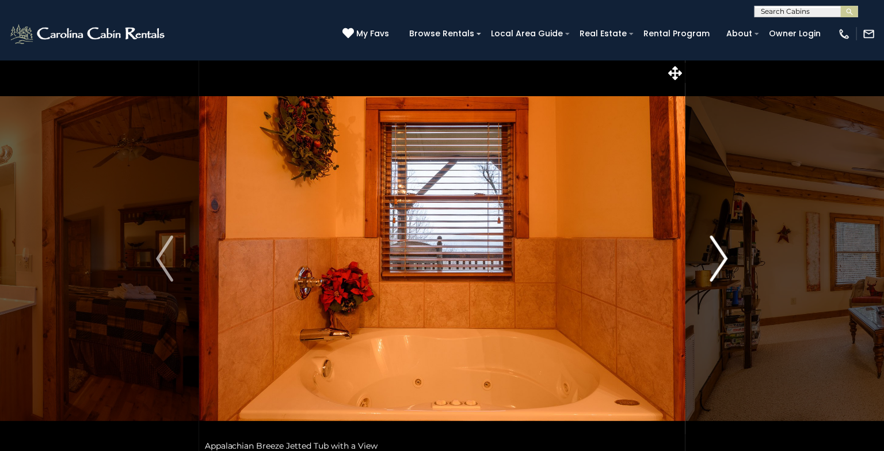
click at [722, 254] on img "Next" at bounding box center [719, 258] width 17 height 46
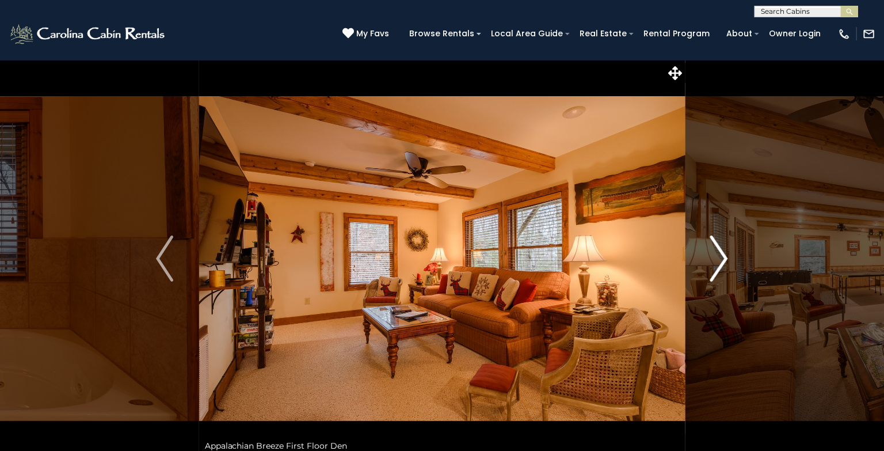
click at [722, 254] on img "Next" at bounding box center [719, 258] width 17 height 46
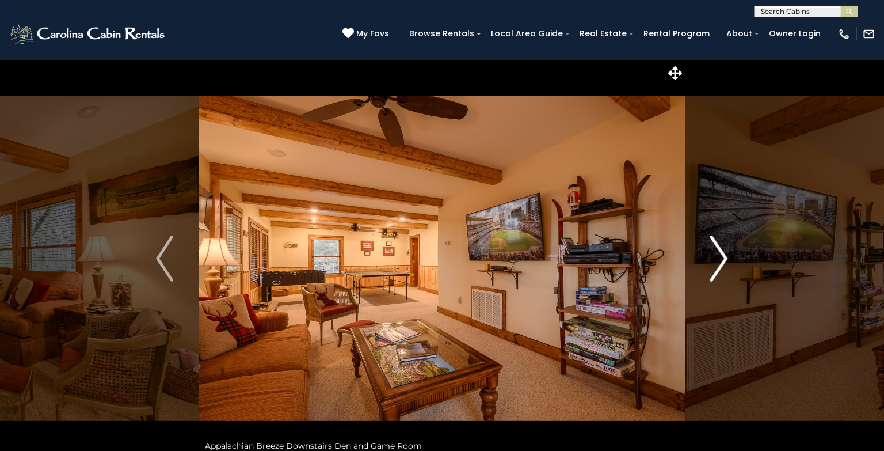
click at [722, 254] on img "Next" at bounding box center [719, 258] width 17 height 46
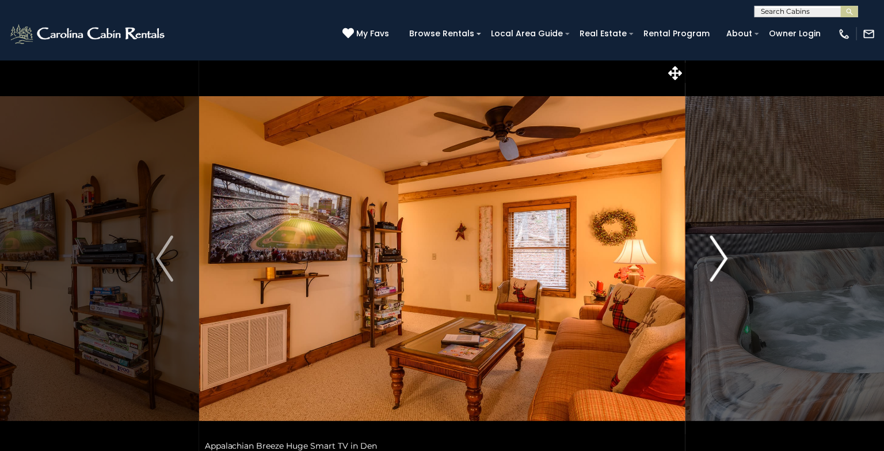
click at [722, 254] on img "Next" at bounding box center [719, 258] width 17 height 46
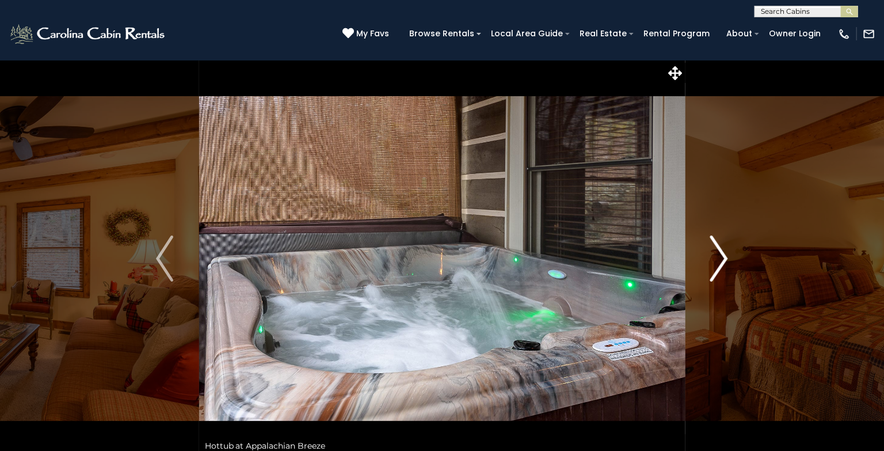
click at [722, 254] on img "Next" at bounding box center [719, 258] width 17 height 46
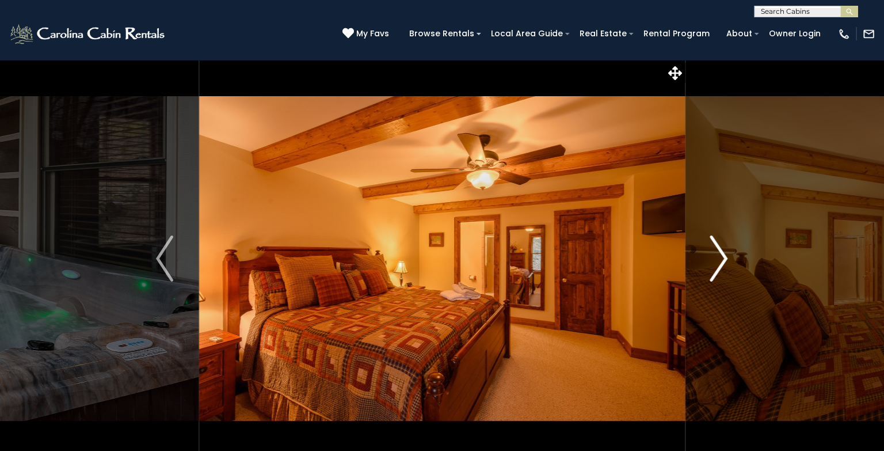
click at [722, 254] on img "Next" at bounding box center [719, 258] width 17 height 46
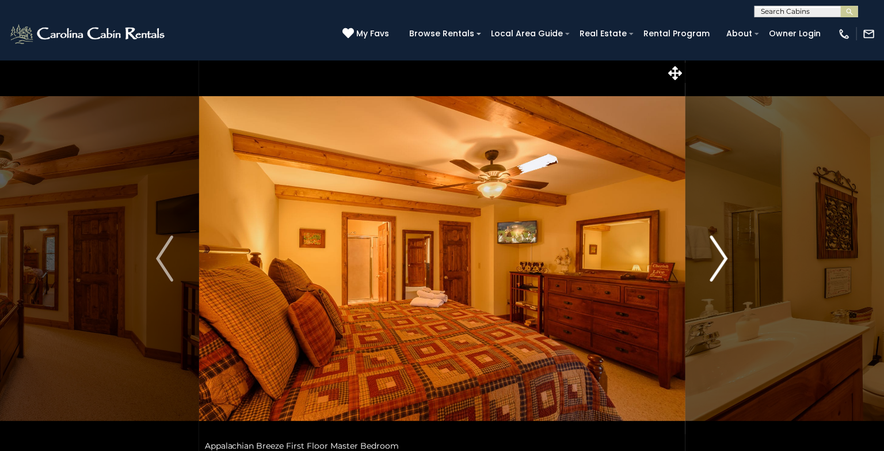
click at [722, 254] on img "Next" at bounding box center [719, 258] width 17 height 46
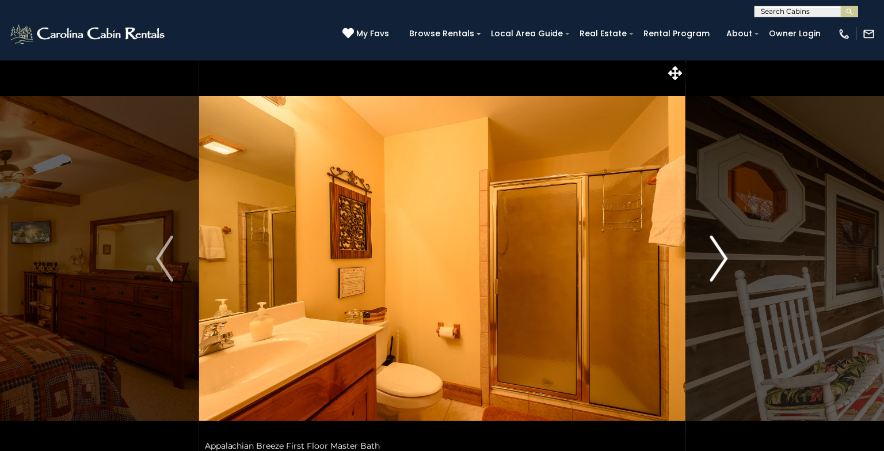
click at [722, 254] on img "Next" at bounding box center [719, 258] width 17 height 46
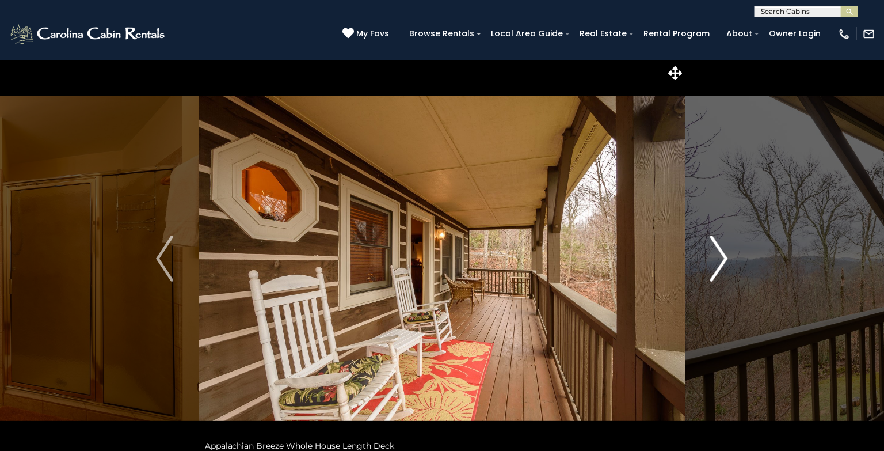
click at [722, 254] on img "Next" at bounding box center [719, 258] width 17 height 46
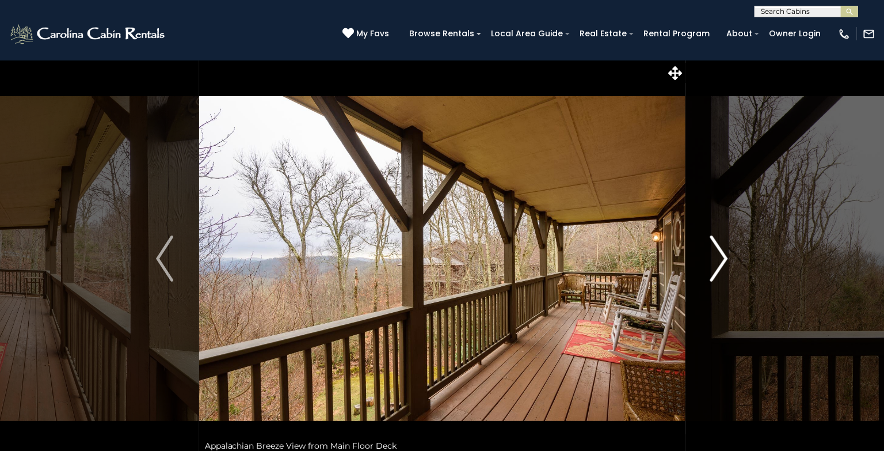
click at [722, 254] on img "Next" at bounding box center [719, 258] width 17 height 46
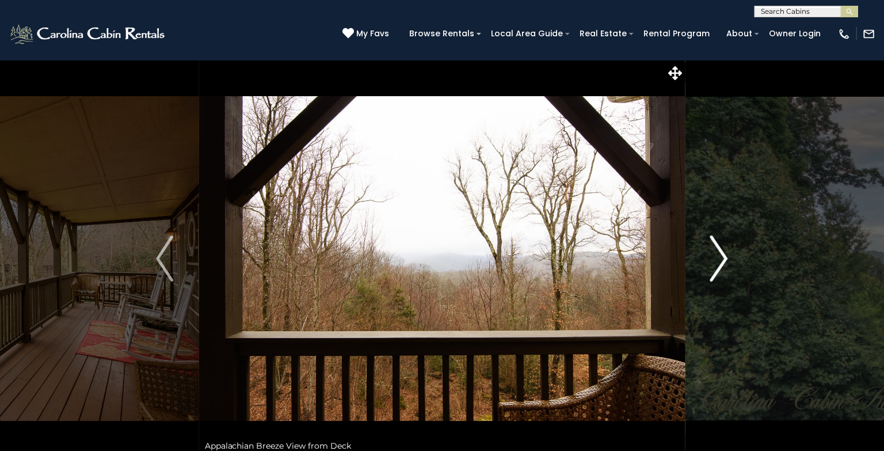
click at [722, 254] on img "Next" at bounding box center [719, 258] width 17 height 46
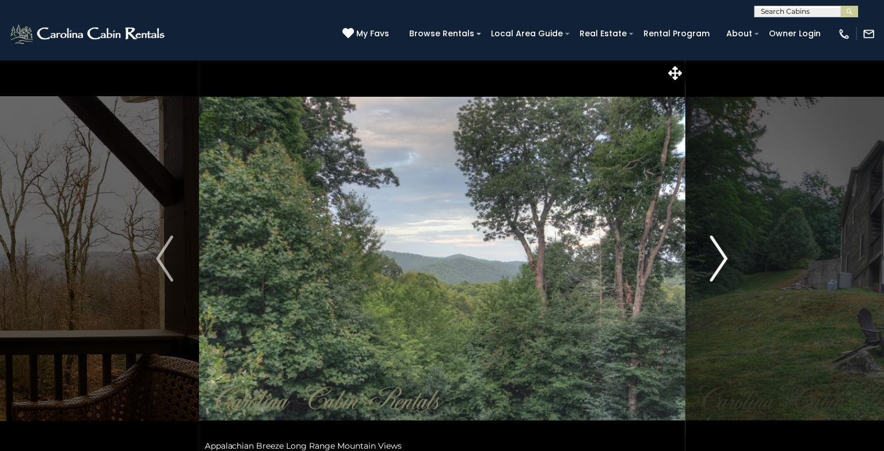
click at [722, 254] on img "Next" at bounding box center [719, 258] width 17 height 46
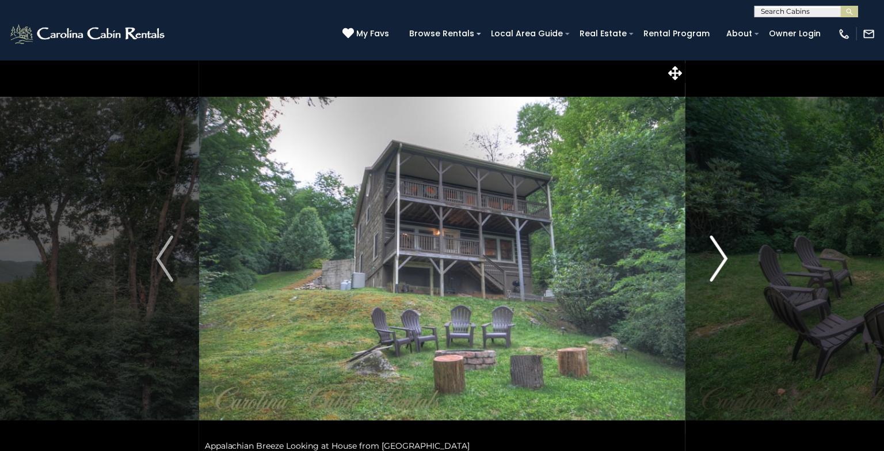
click at [722, 254] on img "Next" at bounding box center [719, 258] width 17 height 46
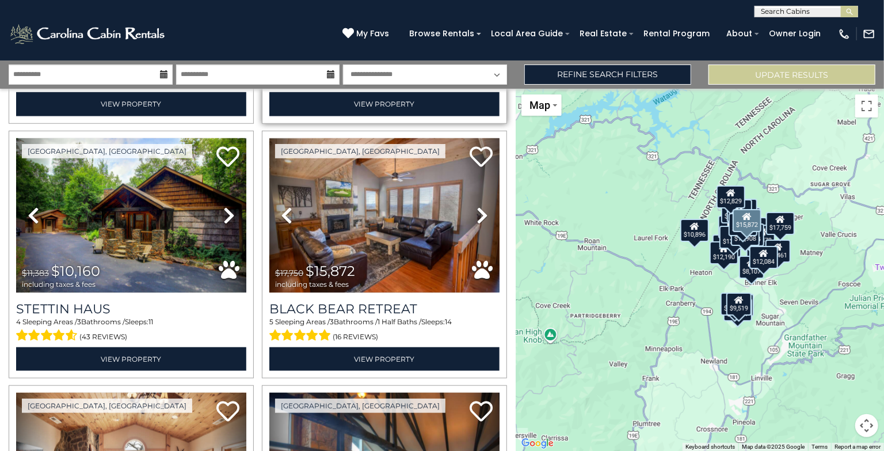
scroll to position [506, 0]
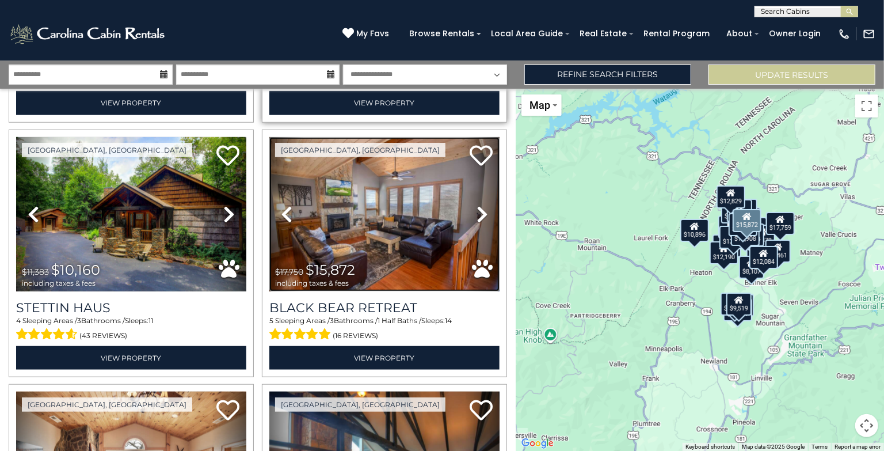
click at [452, 288] on img at bounding box center [384, 214] width 230 height 154
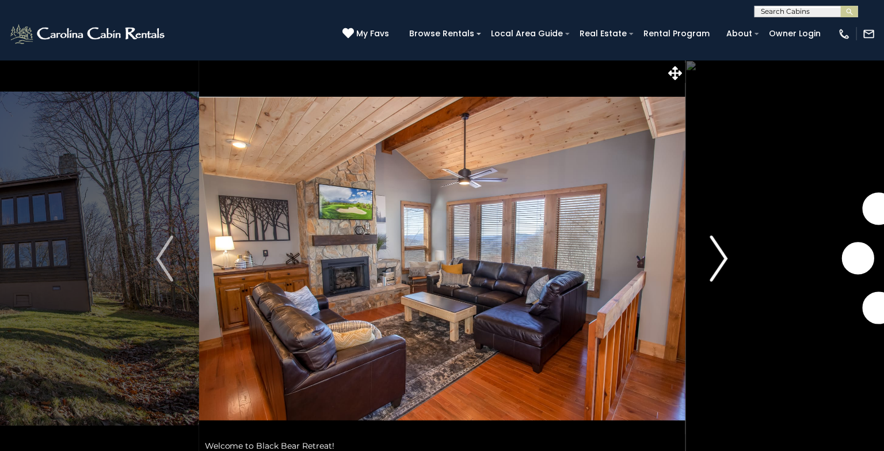
click at [702, 266] on button "Next" at bounding box center [719, 258] width 68 height 397
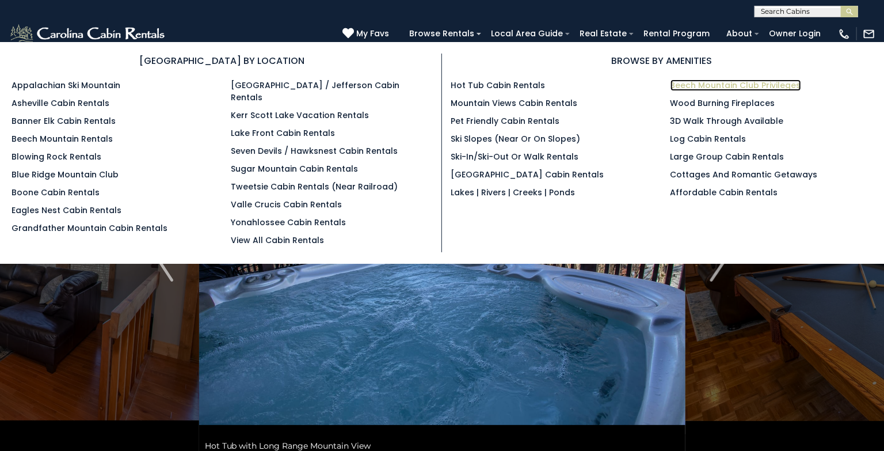
click at [726, 84] on link "Beech Mountain Club Privileges" at bounding box center [735, 85] width 131 height 12
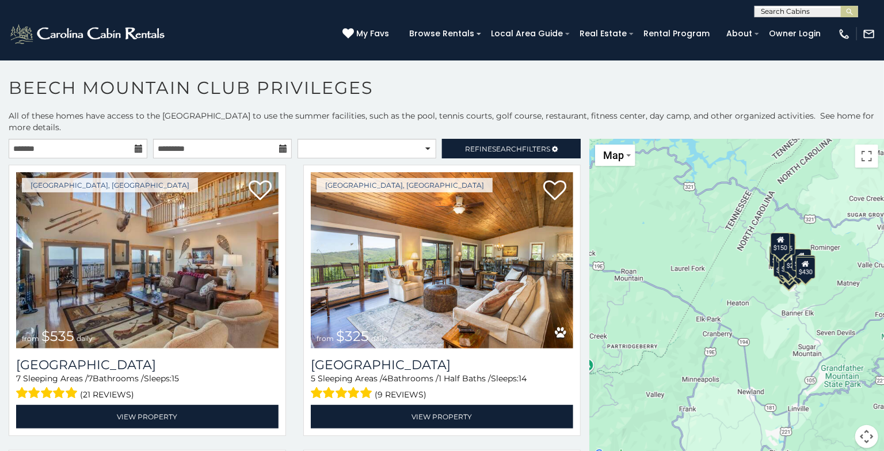
click at [140, 147] on icon at bounding box center [139, 148] width 8 height 8
click at [140, 146] on icon at bounding box center [139, 148] width 8 height 8
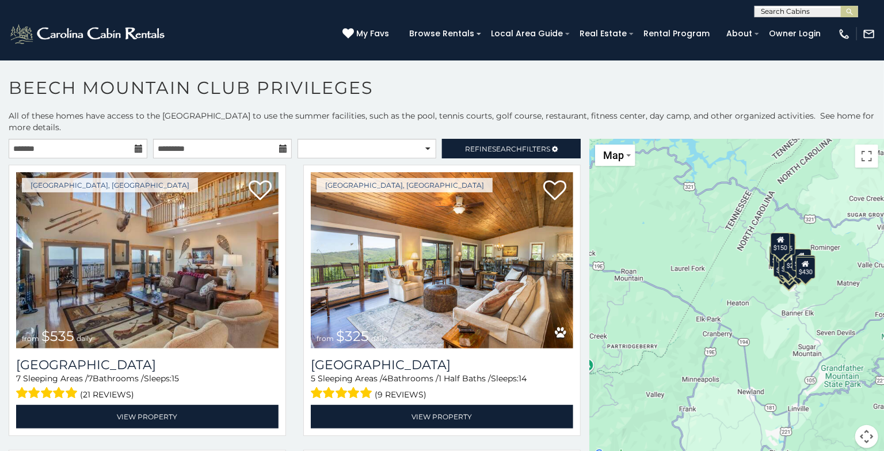
click at [136, 146] on icon at bounding box center [139, 148] width 8 height 8
click at [82, 151] on input "text" at bounding box center [78, 149] width 139 height 20
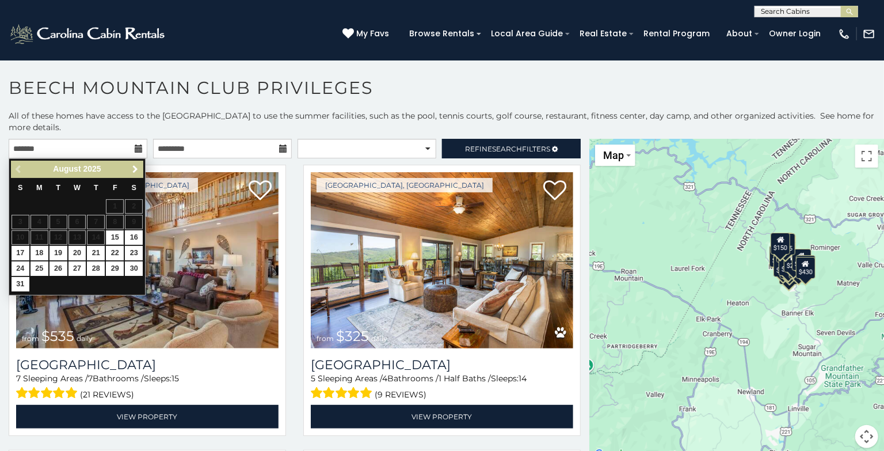
click at [136, 166] on span "Next" at bounding box center [135, 169] width 9 height 9
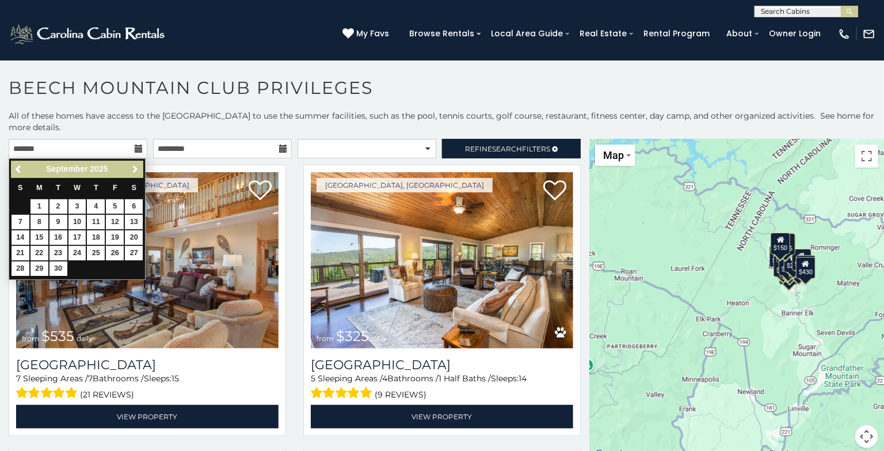
click at [136, 166] on span "Next" at bounding box center [135, 169] width 9 height 9
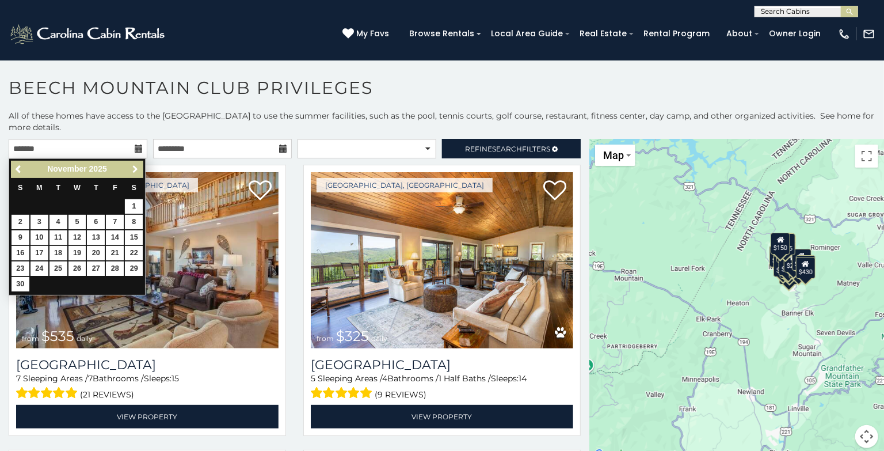
click at [136, 166] on span "Next" at bounding box center [135, 169] width 9 height 9
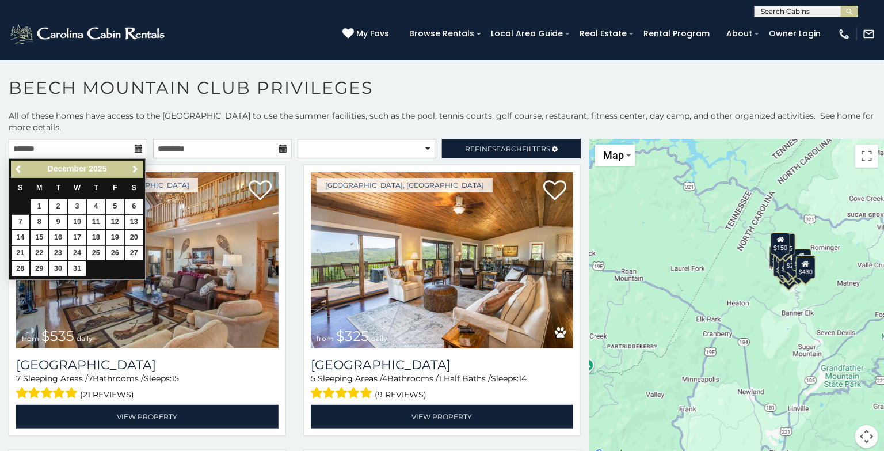
click at [136, 166] on span "Next" at bounding box center [135, 169] width 9 height 9
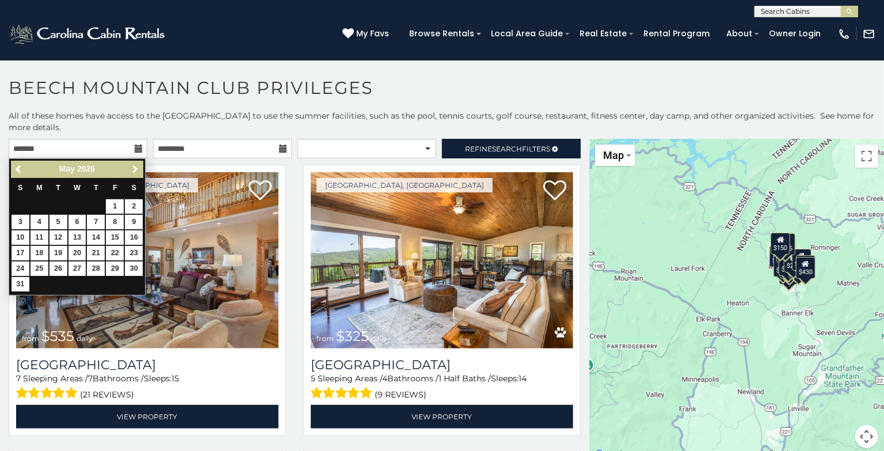
click at [136, 166] on span "Next" at bounding box center [135, 169] width 9 height 9
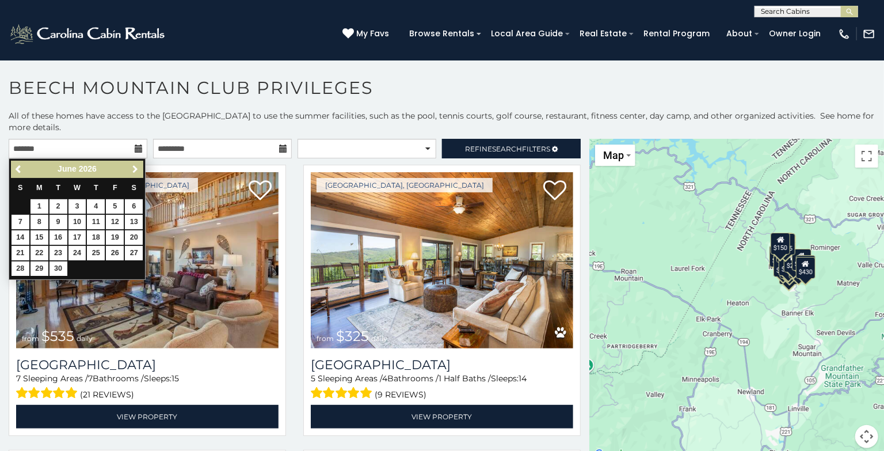
click at [136, 166] on span "Next" at bounding box center [135, 169] width 9 height 9
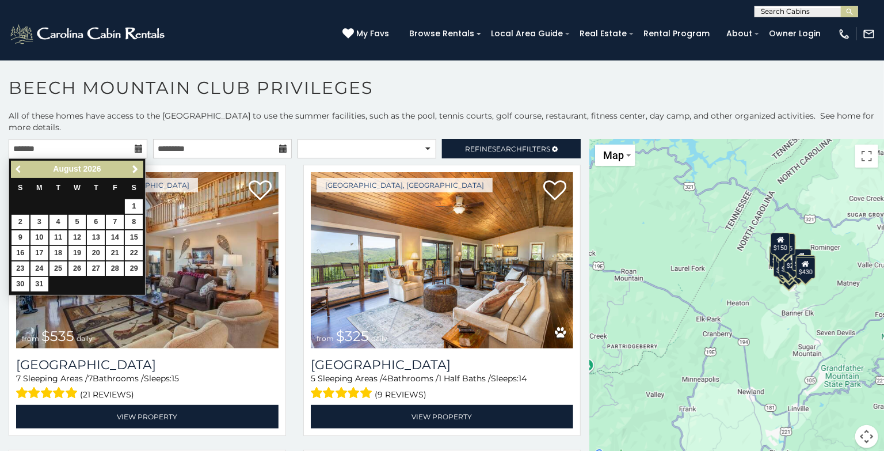
click at [16, 169] on span "Previous" at bounding box center [18, 169] width 9 height 9
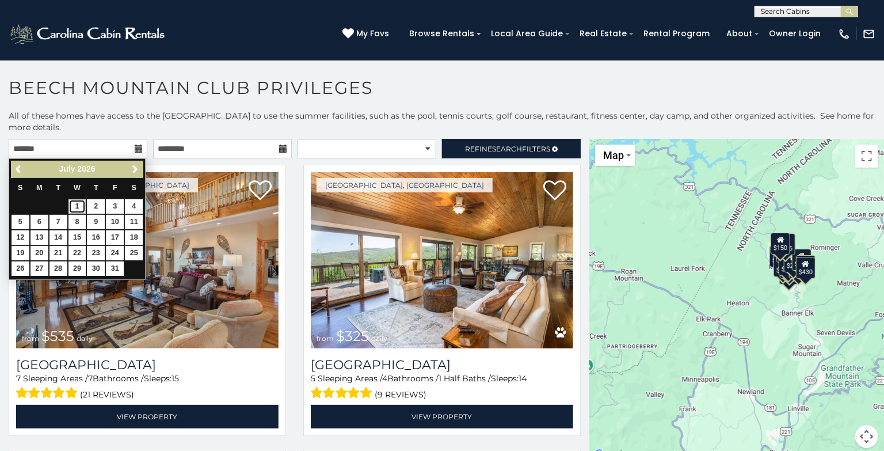
click at [76, 205] on link "1" at bounding box center [77, 206] width 18 height 14
type input "**********"
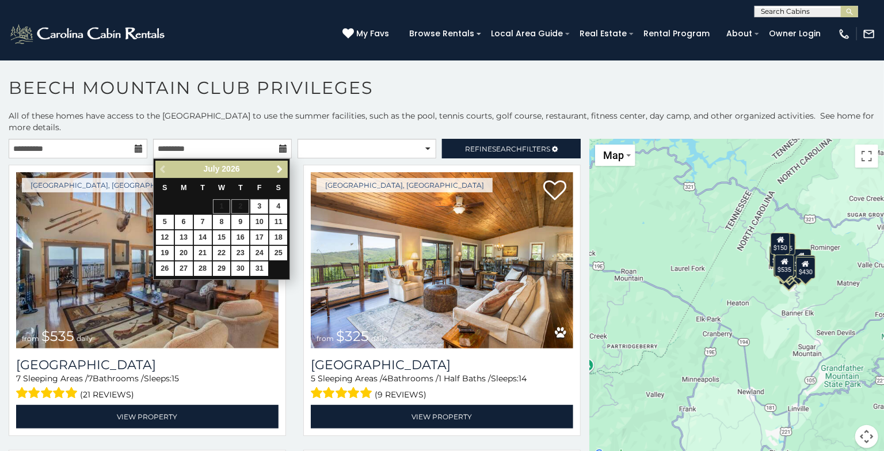
click at [284, 148] on icon at bounding box center [283, 148] width 8 height 8
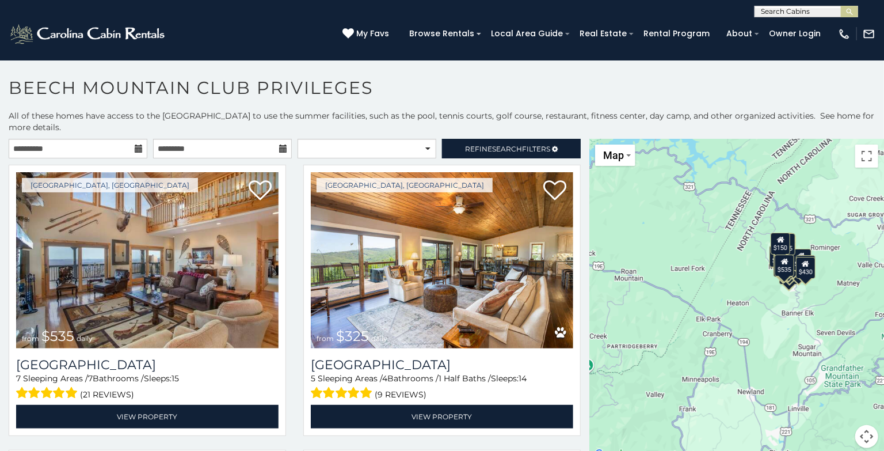
click at [284, 148] on icon at bounding box center [283, 148] width 8 height 8
click at [252, 147] on input "text" at bounding box center [222, 149] width 139 height 20
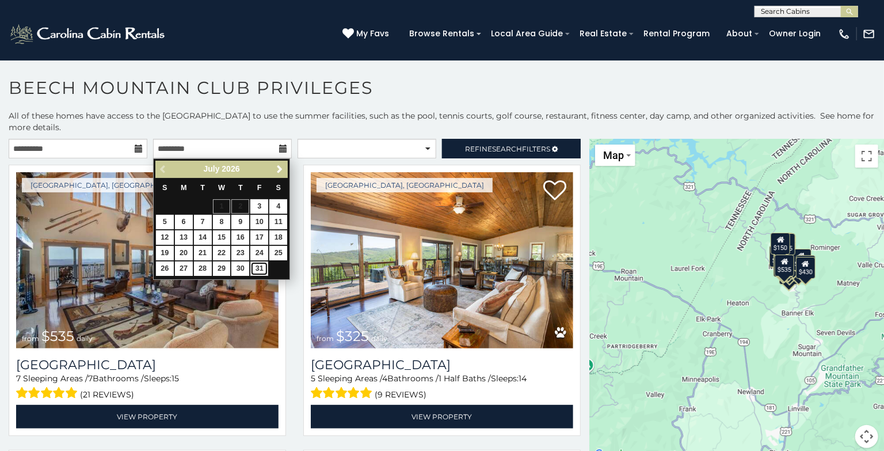
click at [260, 265] on link "31" at bounding box center [259, 268] width 18 height 14
type input "**********"
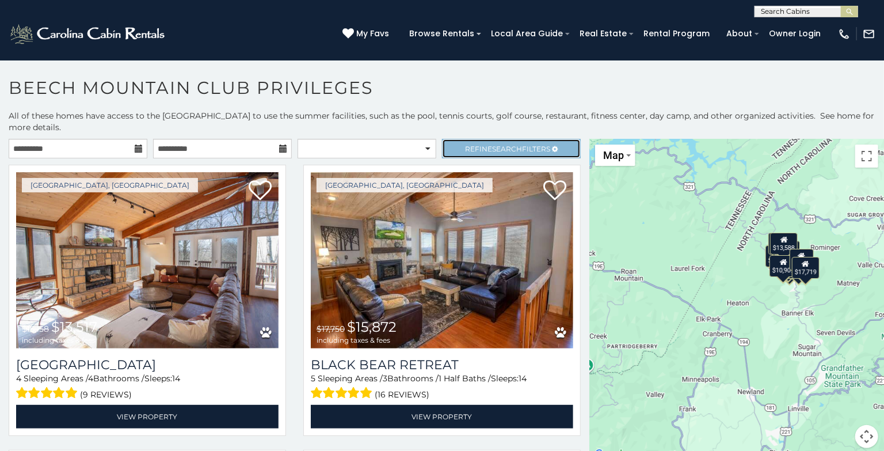
click at [512, 145] on span "Search" at bounding box center [507, 148] width 30 height 9
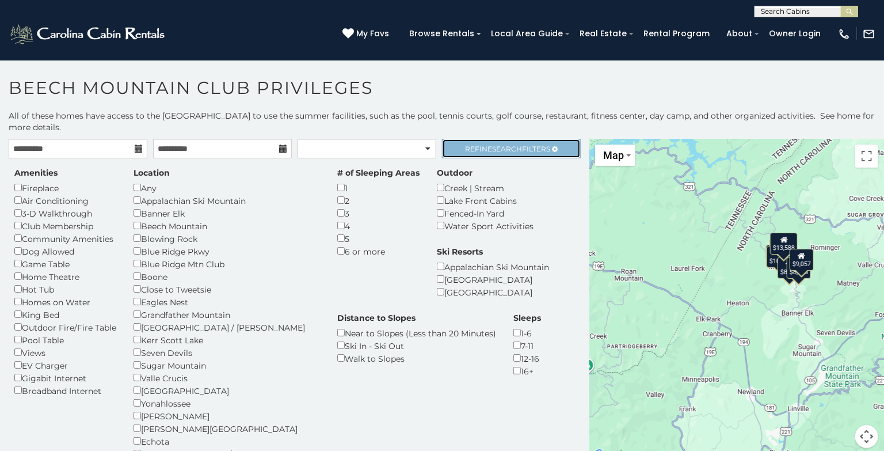
click at [522, 142] on link "Refine Search Filters" at bounding box center [511, 149] width 139 height 20
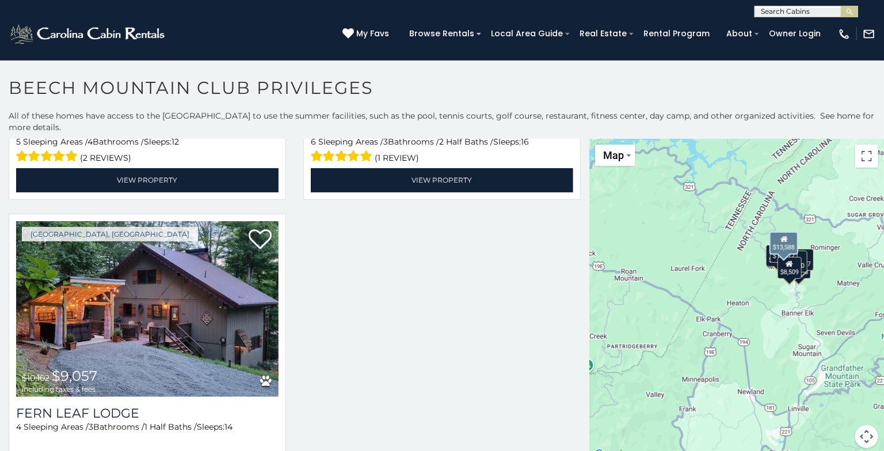
scroll to position [1094, 0]
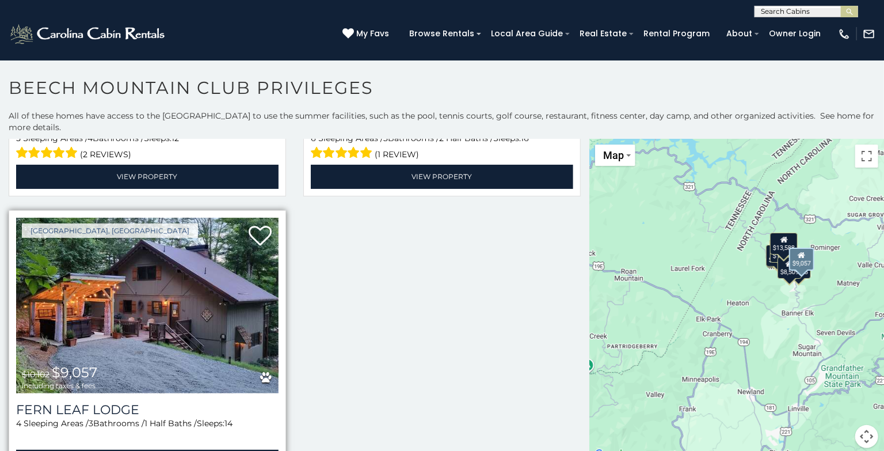
click at [181, 303] on img at bounding box center [147, 306] width 262 height 176
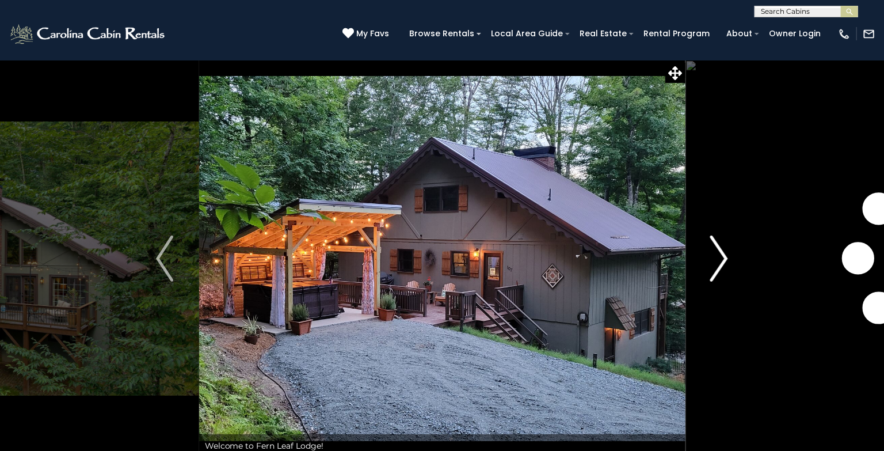
click at [732, 262] on button "Next" at bounding box center [719, 258] width 68 height 397
